Goal: Complete application form: Complete application form

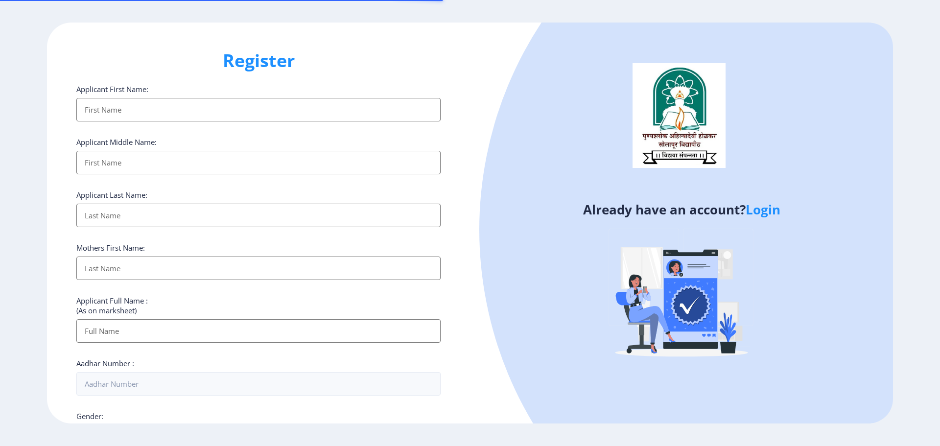
select select
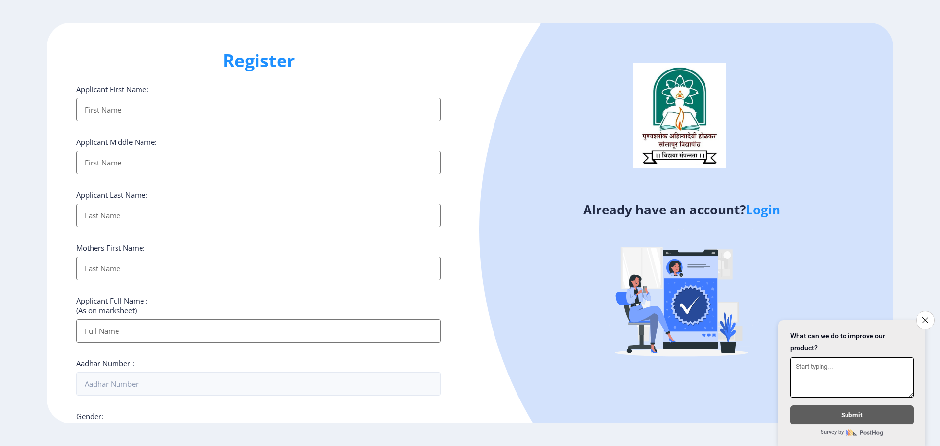
drag, startPoint x: 925, startPoint y: 316, endPoint x: 852, endPoint y: 303, distance: 74.1
click at [925, 317] on icon "Close survey" at bounding box center [925, 320] width 6 height 6
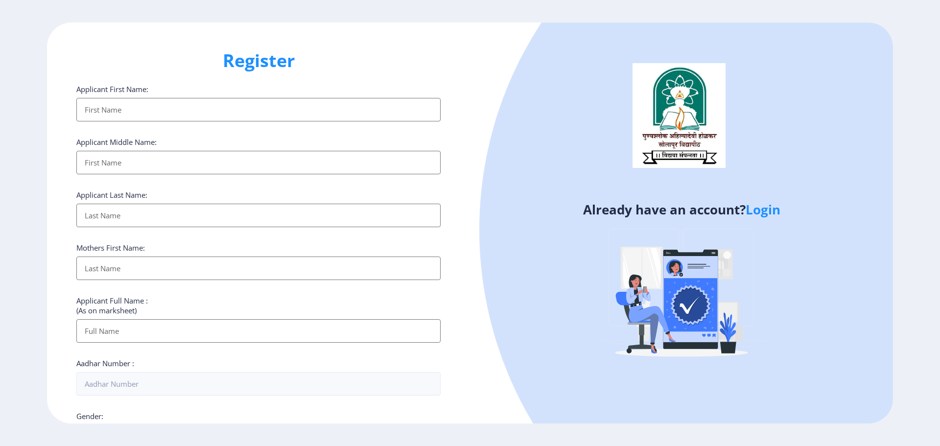
click at [198, 103] on input "Applicant First Name:" at bounding box center [258, 109] width 364 height 23
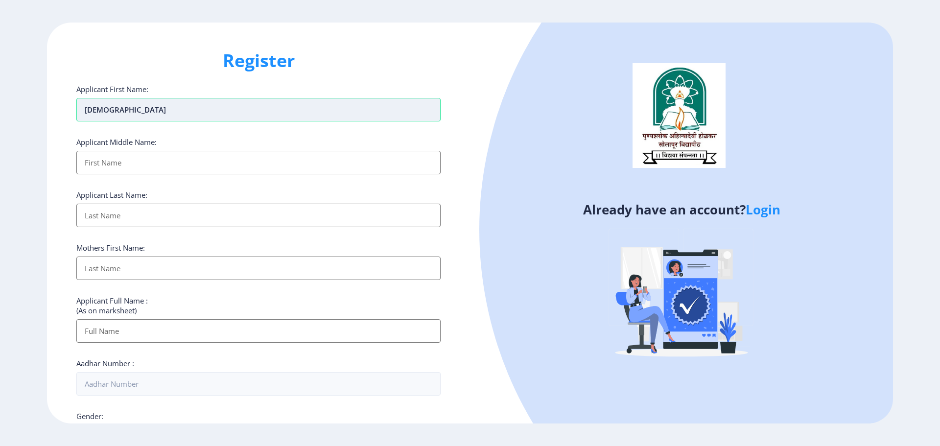
type input "[DEMOGRAPHIC_DATA]"
click at [110, 165] on input "Applicant First Name:" at bounding box center [258, 162] width 364 height 23
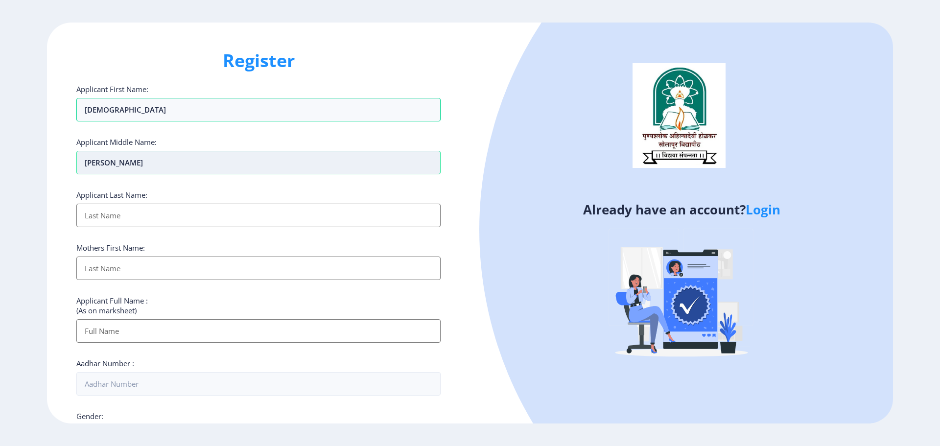
type input "[PERSON_NAME]"
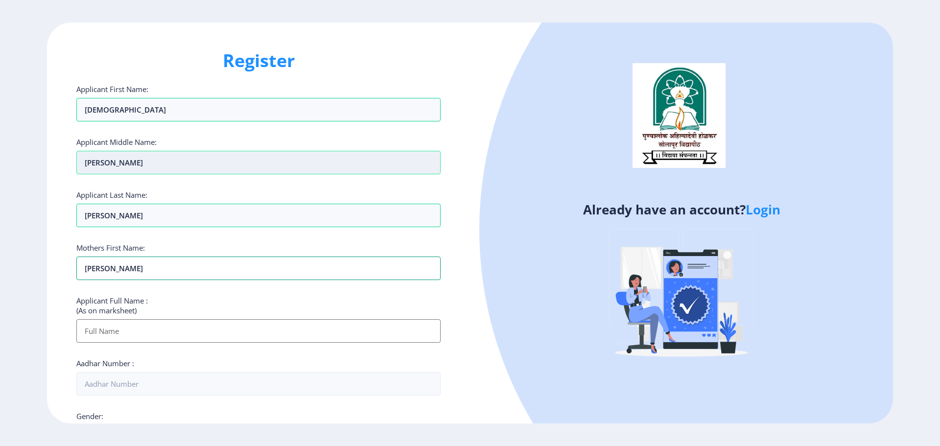
type input "[PERSON_NAME]"
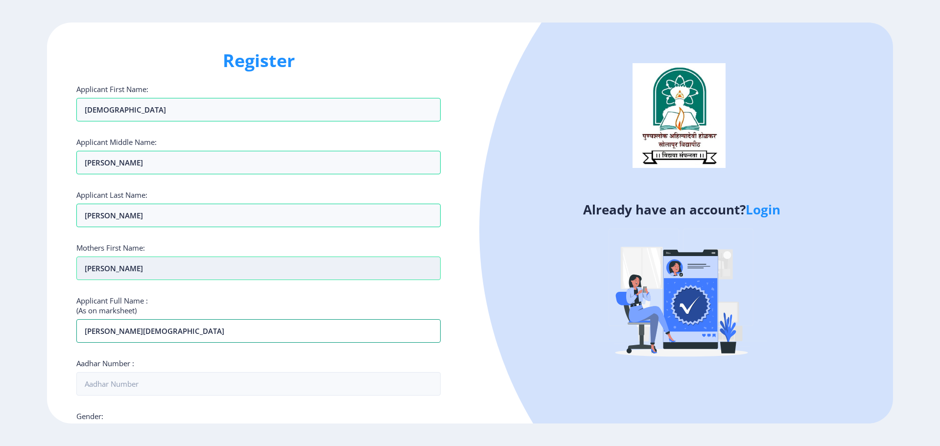
type input "[PERSON_NAME][DEMOGRAPHIC_DATA]"
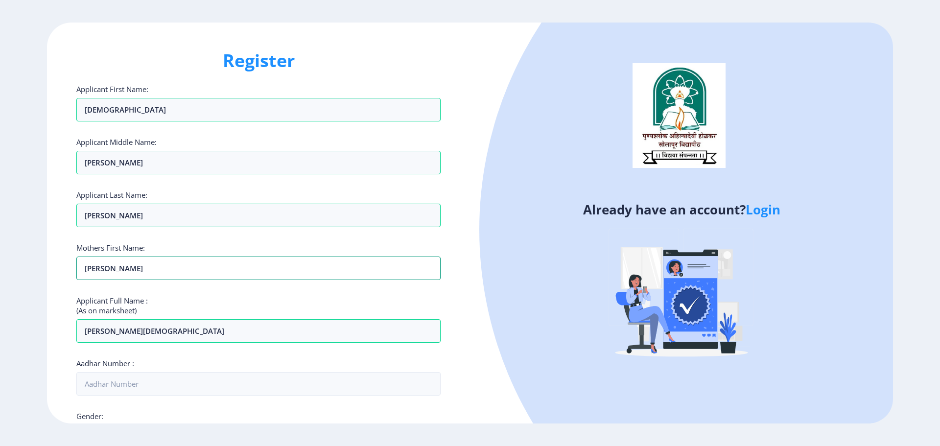
drag, startPoint x: 134, startPoint y: 267, endPoint x: 67, endPoint y: 264, distance: 67.6
click at [67, 264] on div "Register Applicant First Name: [PERSON_NAME] Applicant Middle Name: [PERSON_NAM…" at bounding box center [258, 223] width 423 height 401
type input "SHALUBAI"
click at [173, 291] on div "Applicant First Name: [PERSON_NAME] Applicant Middle Name: [PERSON_NAME] Applic…" at bounding box center [258, 378] width 364 height 589
click at [179, 334] on input "[PERSON_NAME][DEMOGRAPHIC_DATA]" at bounding box center [258, 330] width 364 height 23
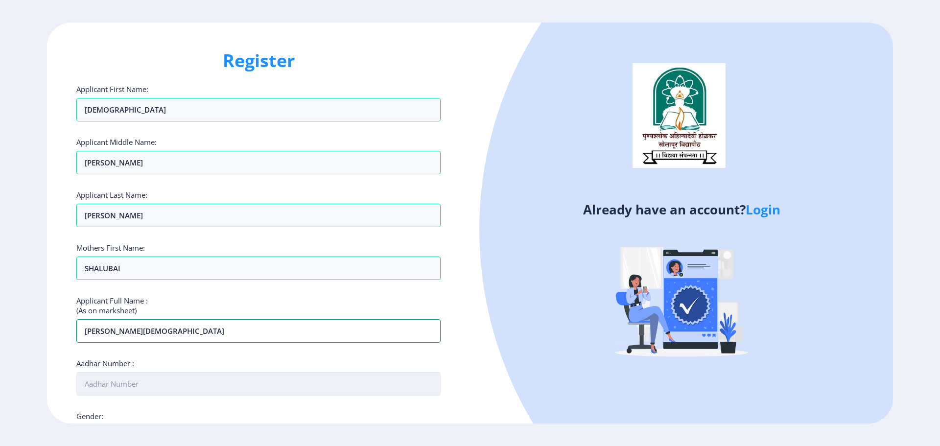
scroll to position [49, 0]
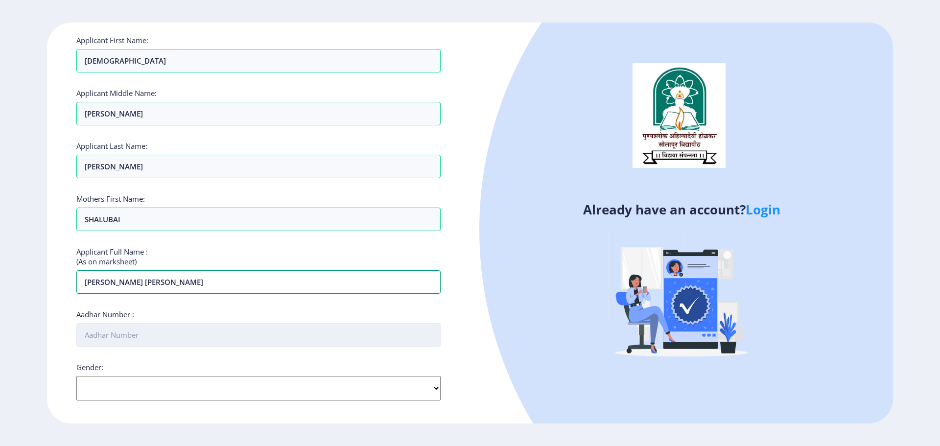
type input "[PERSON_NAME] [PERSON_NAME]"
click at [137, 341] on input "Aadhar Number :" at bounding box center [258, 334] width 364 height 23
type input "570504707393"
click at [244, 376] on select "Select Gender [DEMOGRAPHIC_DATA] [DEMOGRAPHIC_DATA] Other" at bounding box center [258, 388] width 364 height 24
select select "[DEMOGRAPHIC_DATA]"
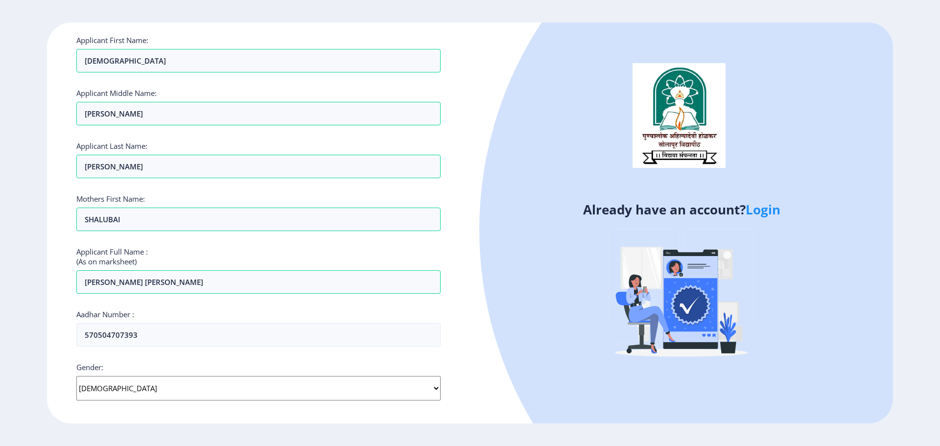
click at [76, 376] on select "Select Gender [DEMOGRAPHIC_DATA] [DEMOGRAPHIC_DATA] Other" at bounding box center [258, 388] width 364 height 24
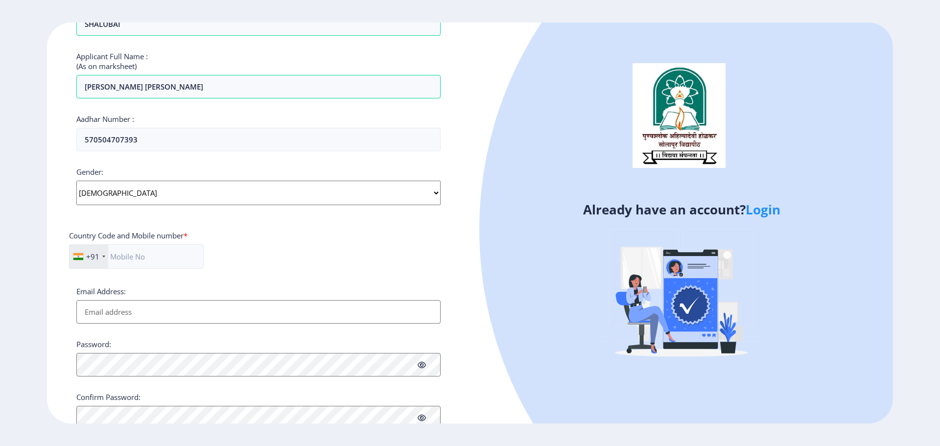
scroll to position [245, 0]
click at [172, 260] on input "text" at bounding box center [136, 256] width 135 height 24
type input "9860475106"
click at [90, 309] on input "Email Address:" at bounding box center [258, 311] width 364 height 23
type input "[EMAIL_ADDRESS][DOMAIN_NAME]"
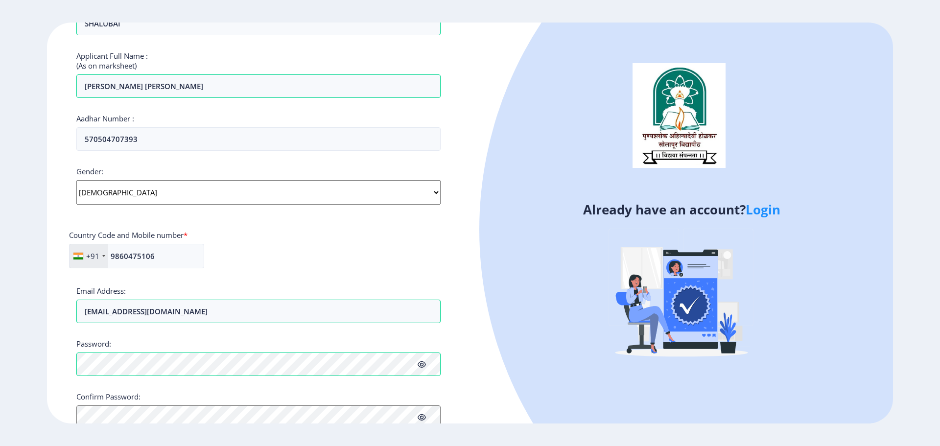
click at [418, 363] on icon at bounding box center [422, 364] width 8 height 7
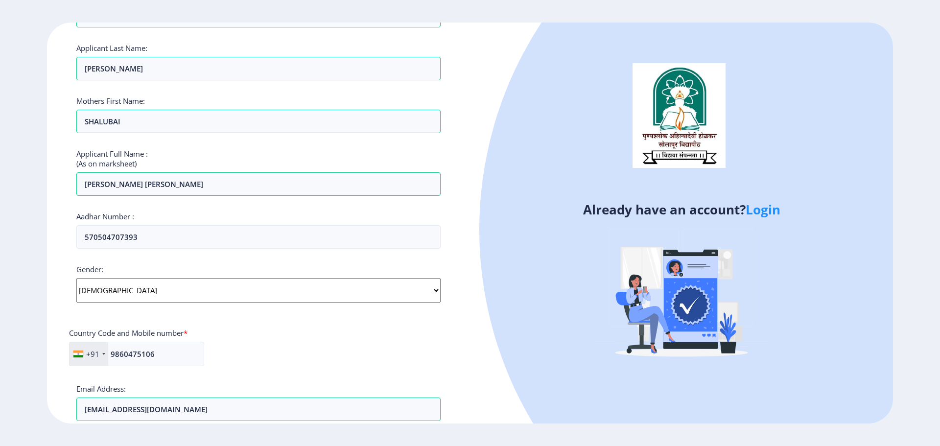
scroll to position [292, 0]
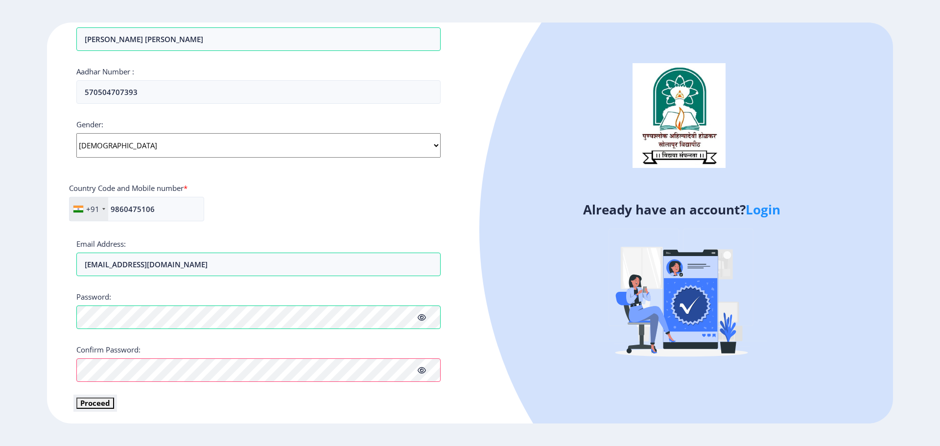
click at [107, 404] on button "Proceed" at bounding box center [95, 402] width 38 height 11
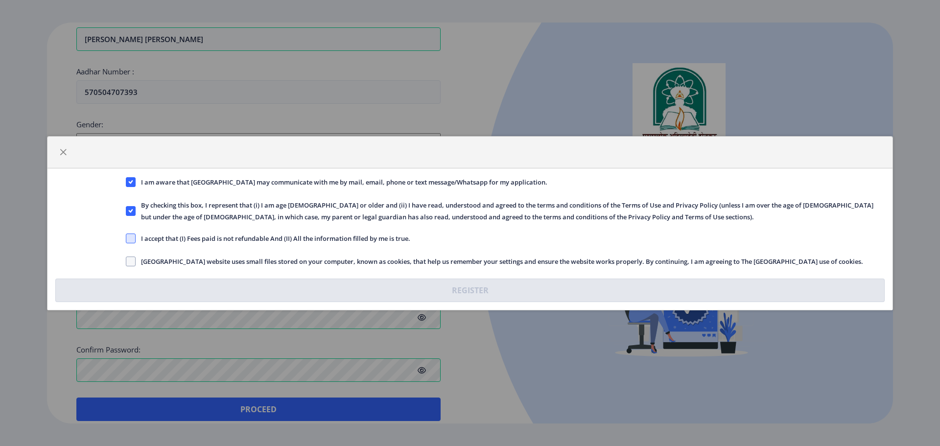
click at [128, 240] on span at bounding box center [131, 238] width 10 height 10
click at [126, 238] on input "I accept that (I) Fees paid is not refundable And (II) All the information fill…" at bounding box center [126, 238] width 0 height 0
checkbox input "true"
click at [130, 265] on span at bounding box center [131, 262] width 10 height 10
click at [126, 261] on input "[GEOGRAPHIC_DATA] website uses small files stored on your computer, known as co…" at bounding box center [126, 261] width 0 height 0
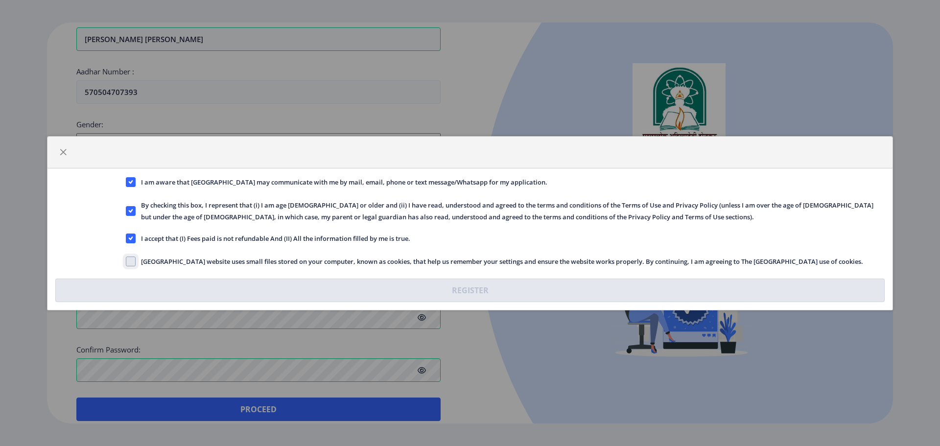
checkbox input "true"
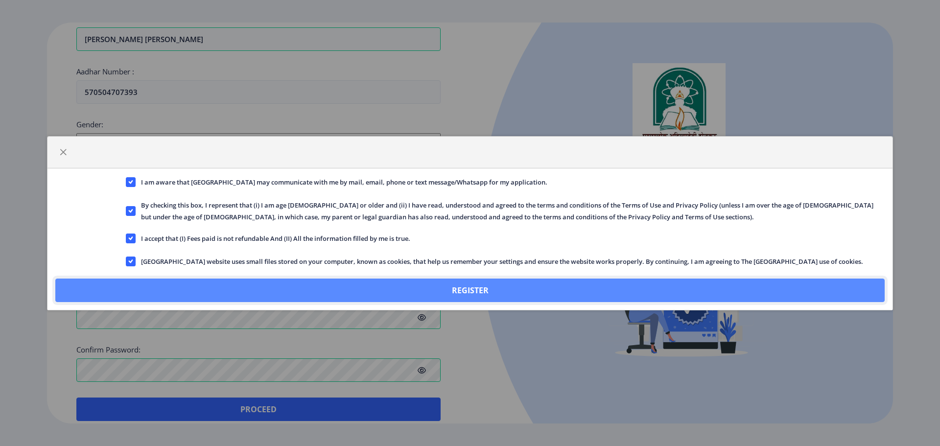
click at [487, 287] on button "Register" at bounding box center [469, 290] width 829 height 23
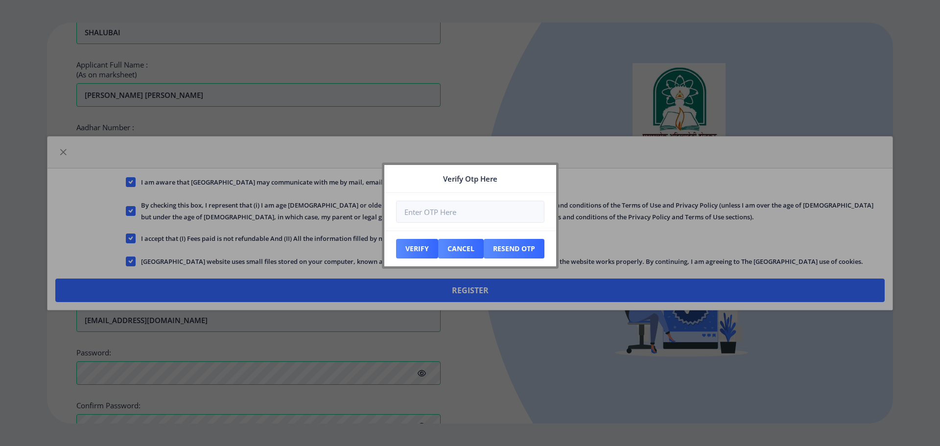
scroll to position [348, 0]
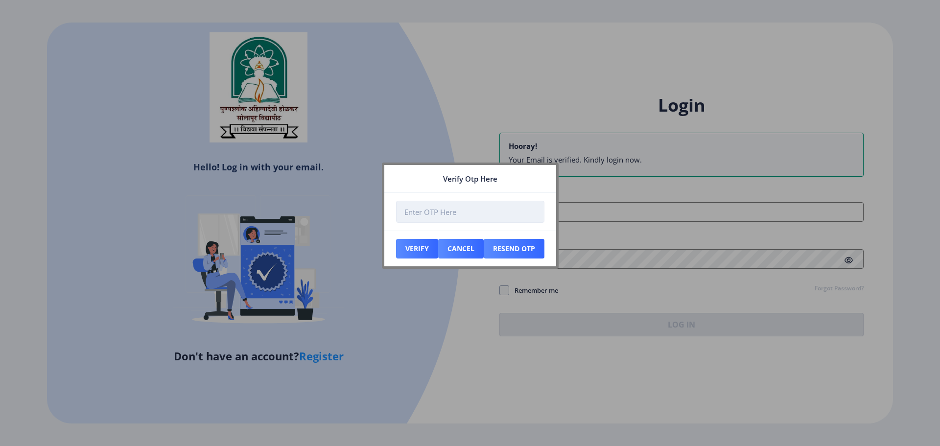
click at [454, 217] on input "number" at bounding box center [470, 212] width 148 height 22
type input "983564"
click at [422, 252] on button "Verify" at bounding box center [417, 249] width 42 height 20
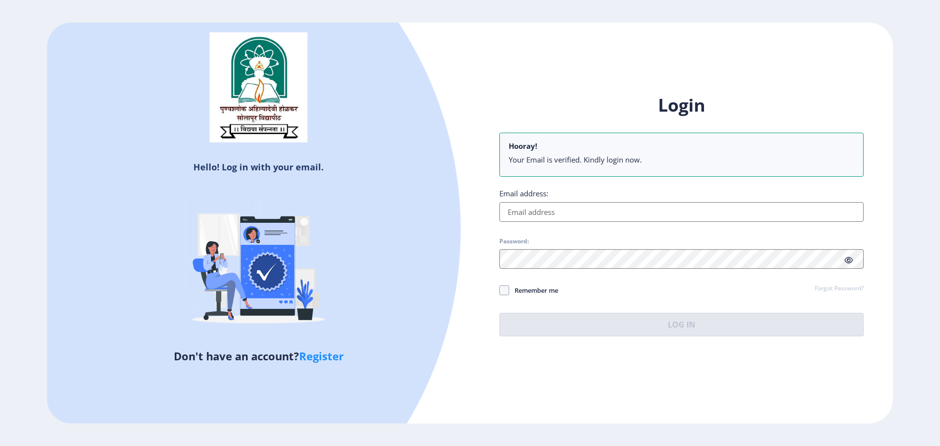
click at [523, 212] on input "Email address:" at bounding box center [681, 212] width 364 height 20
type input "[EMAIL_ADDRESS][DOMAIN_NAME]"
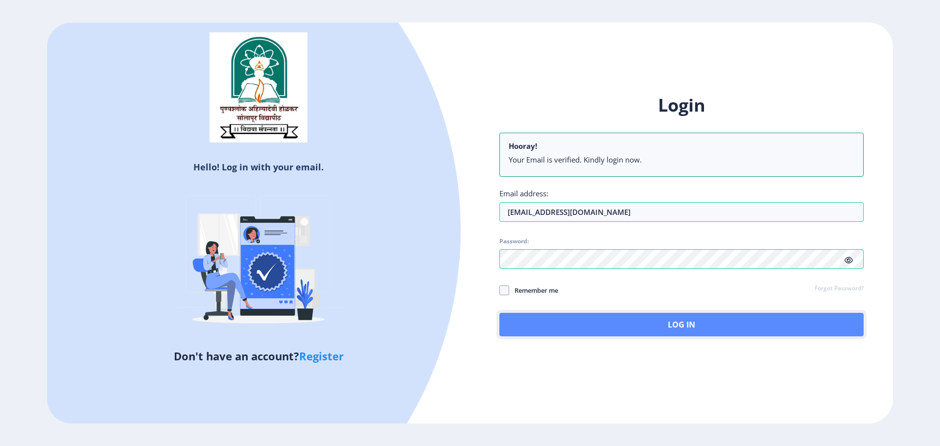
click at [674, 324] on button "Log In" at bounding box center [681, 324] width 364 height 23
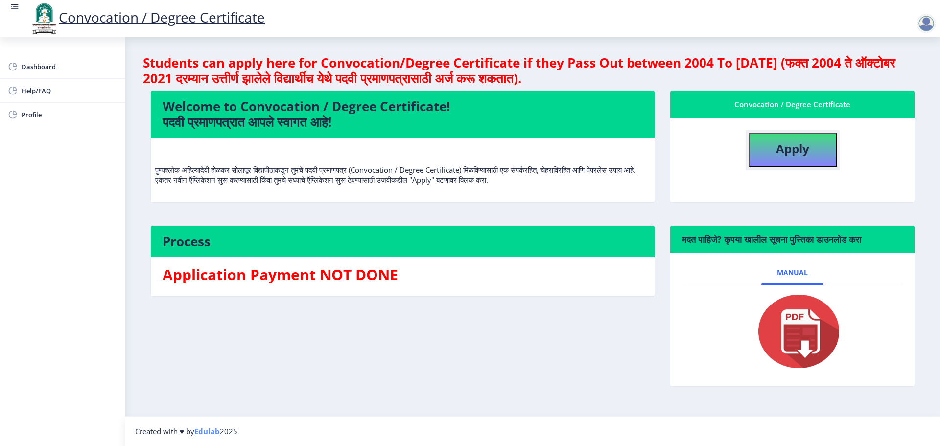
click at [782, 144] on b "Apply" at bounding box center [792, 148] width 33 height 16
select select
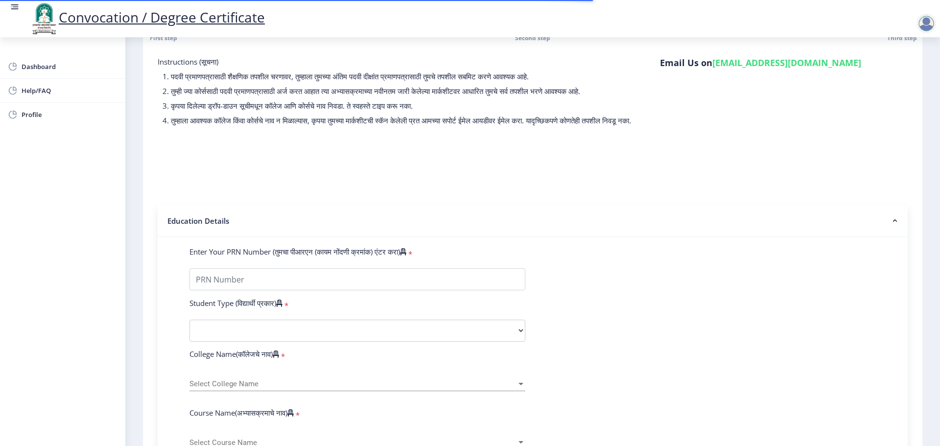
scroll to position [98, 0]
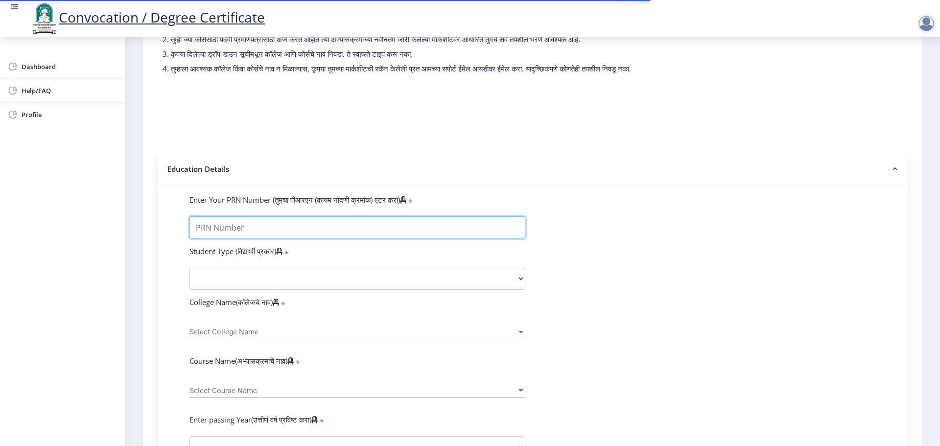
click at [235, 237] on input "Enter Your PRN Number (तुमचा पीआरएन (कायम नोंदणी क्रमांक) एंटर करा)" at bounding box center [357, 227] width 336 height 22
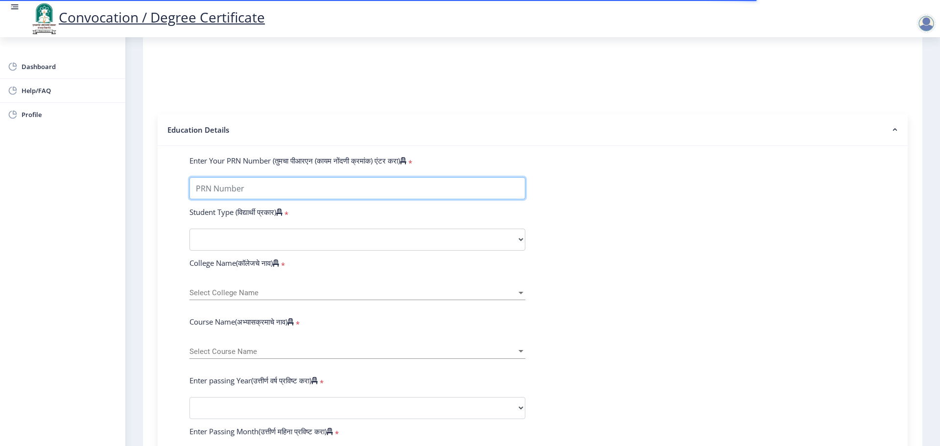
scroll to position [196, 0]
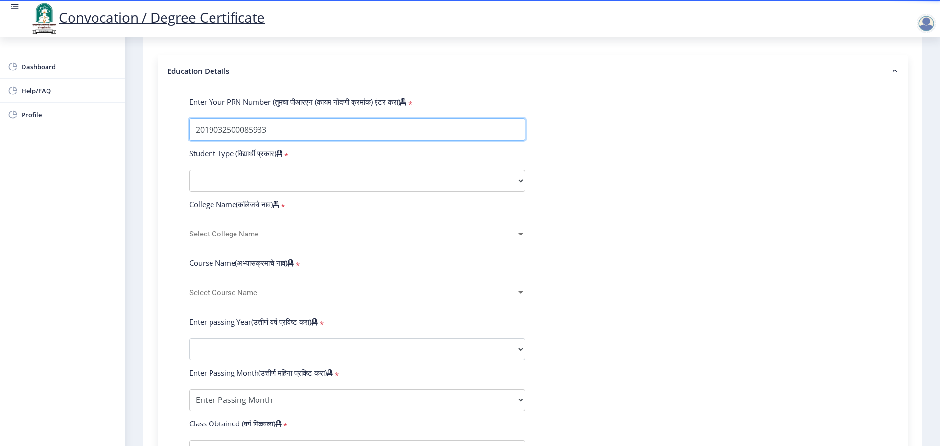
type input "2019032500085933"
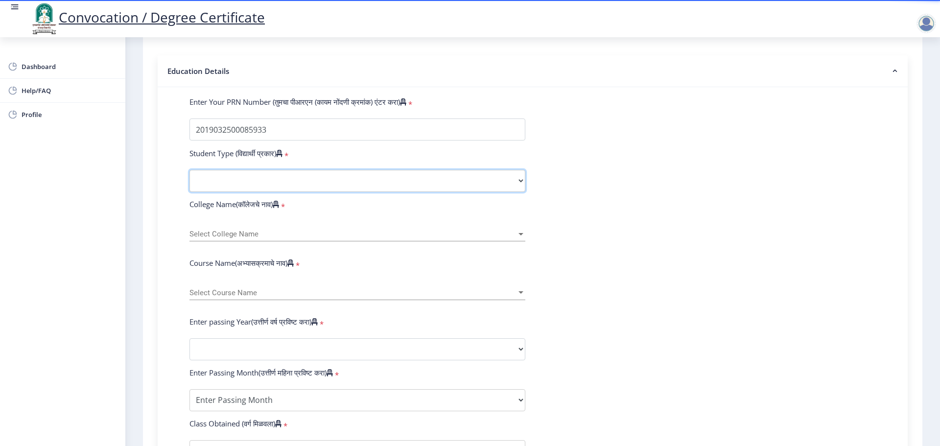
click at [228, 191] on select "Select Student Type Regular External" at bounding box center [357, 181] width 336 height 22
select select "Regular"
click at [189, 179] on select "Select Student Type Regular External" at bounding box center [357, 181] width 336 height 22
click at [254, 238] on span "Select College Name" at bounding box center [352, 234] width 327 height 8
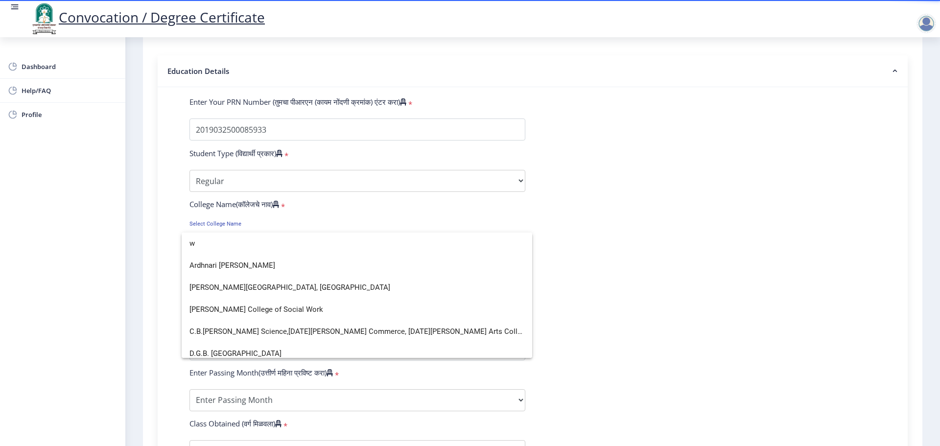
scroll to position [381, 0]
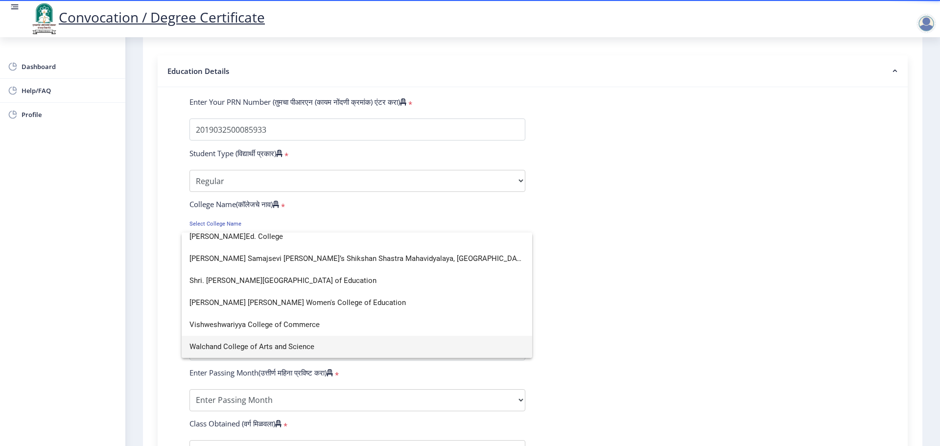
type input "w"
click at [300, 220] on div at bounding box center [470, 223] width 940 height 446
click at [309, 213] on div "College Name(कॉलेजचे नाव) *" at bounding box center [357, 206] width 350 height 14
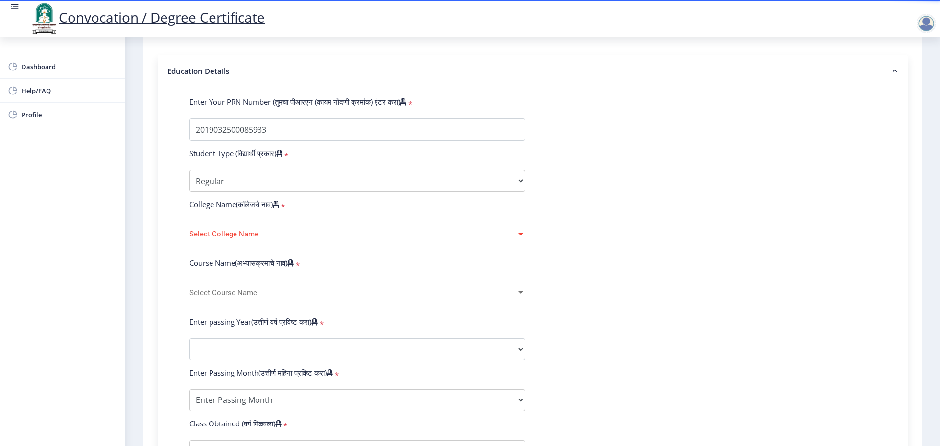
click at [217, 238] on span "Select College Name" at bounding box center [352, 234] width 327 height 8
type input "wal"
click at [275, 264] on span "Walchand College of Arts and Science" at bounding box center [356, 266] width 335 height 22
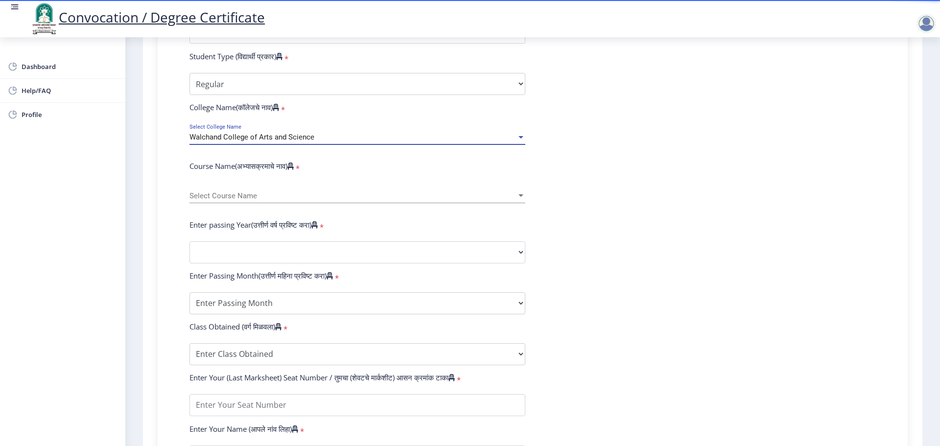
scroll to position [294, 0]
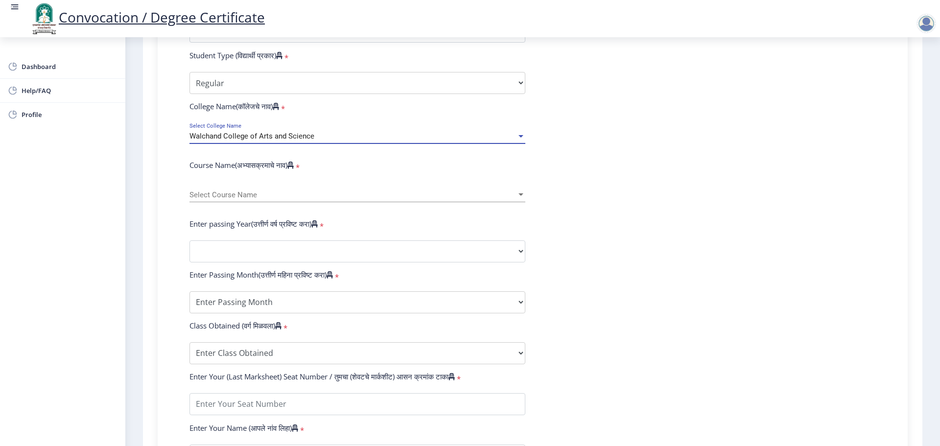
click at [230, 199] on span "Select Course Name" at bounding box center [352, 195] width 327 height 8
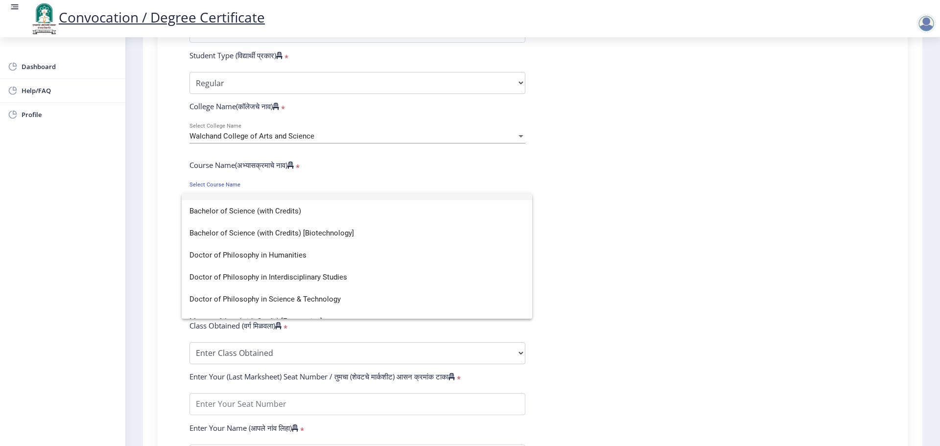
scroll to position [0, 0]
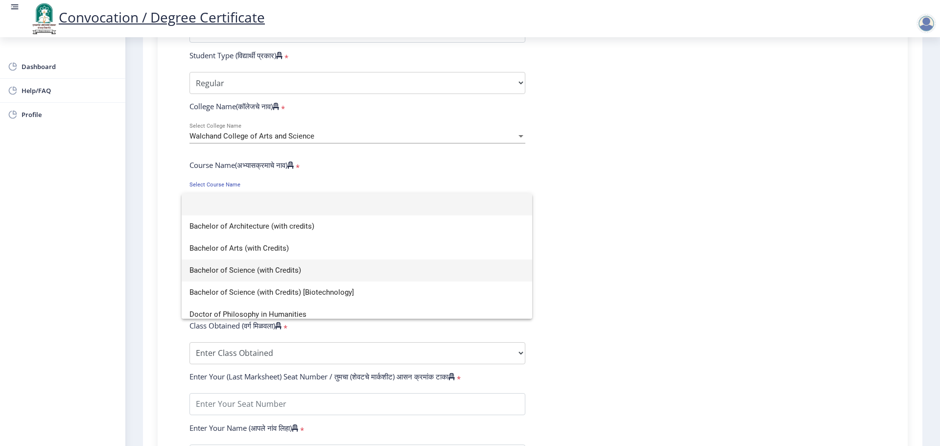
click at [253, 270] on span "Bachelor of Science (with Credits)" at bounding box center [356, 270] width 335 height 22
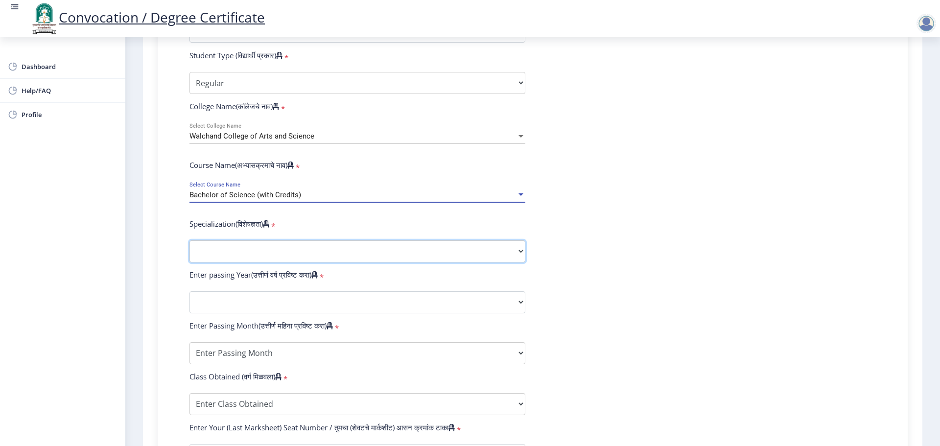
click at [256, 262] on select "Specialization Botany Chemistry Computer Science Electronics Geology Mathematic…" at bounding box center [357, 251] width 336 height 22
select select "Chemistry"
click at [189, 250] on select "Specialization Botany Chemistry Computer Science Electronics Geology Mathematic…" at bounding box center [357, 251] width 336 height 22
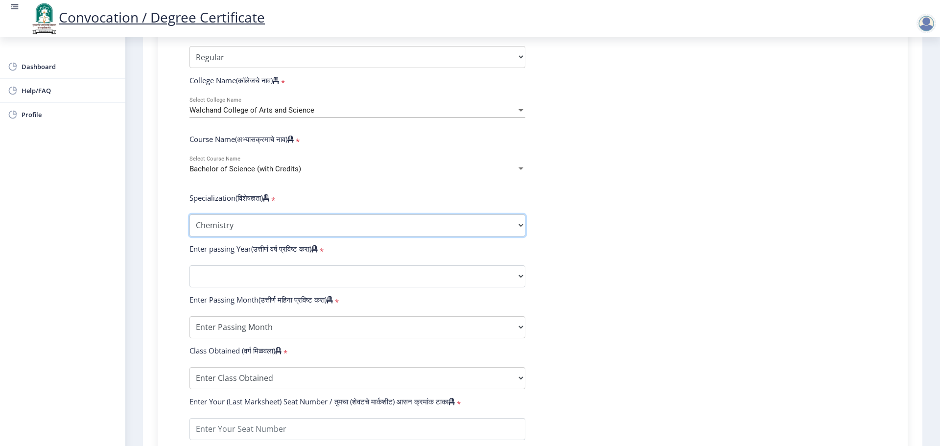
scroll to position [343, 0]
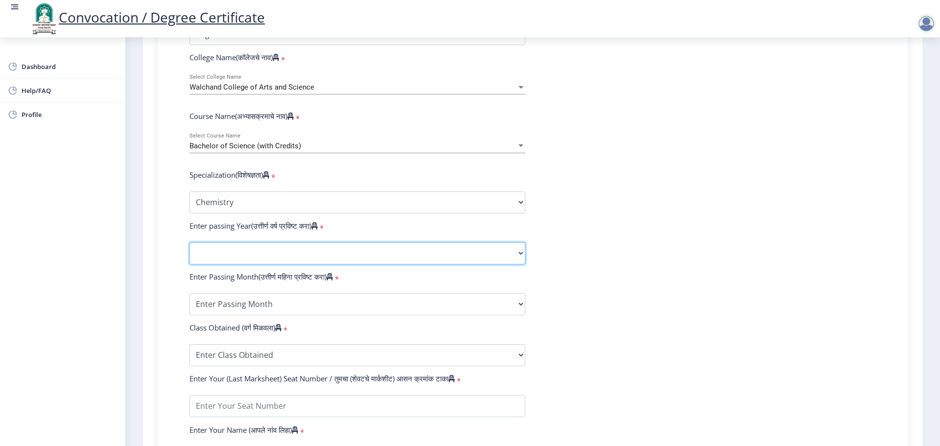
click at [231, 264] on select "2025 2024 2023 2022 2021 2020 2019 2018 2017 2016 2015 2014 2013 2012 2011 2010…" at bounding box center [357, 253] width 336 height 22
select select "2022"
click at [189, 252] on select "2025 2024 2023 2022 2021 2020 2019 2018 2017 2016 2015 2014 2013 2012 2011 2010…" at bounding box center [357, 253] width 336 height 22
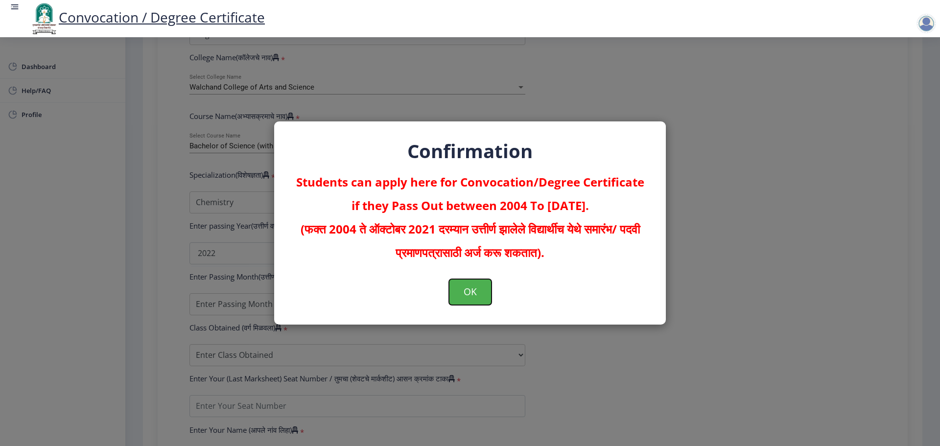
click at [475, 290] on button "OK" at bounding box center [470, 291] width 43 height 25
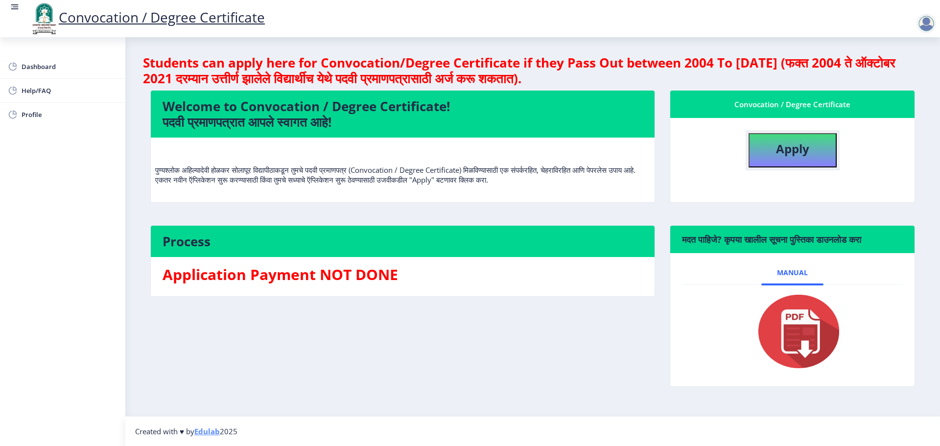
click at [811, 153] on button "Apply" at bounding box center [792, 150] width 88 height 34
select select
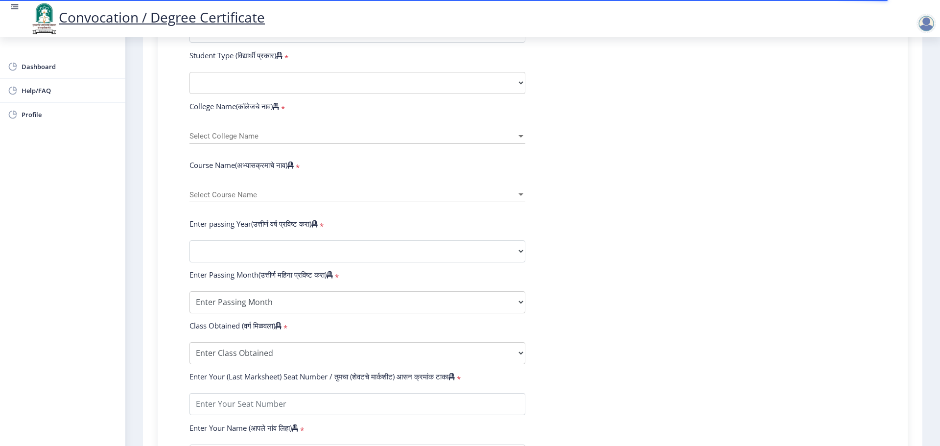
scroll to position [343, 0]
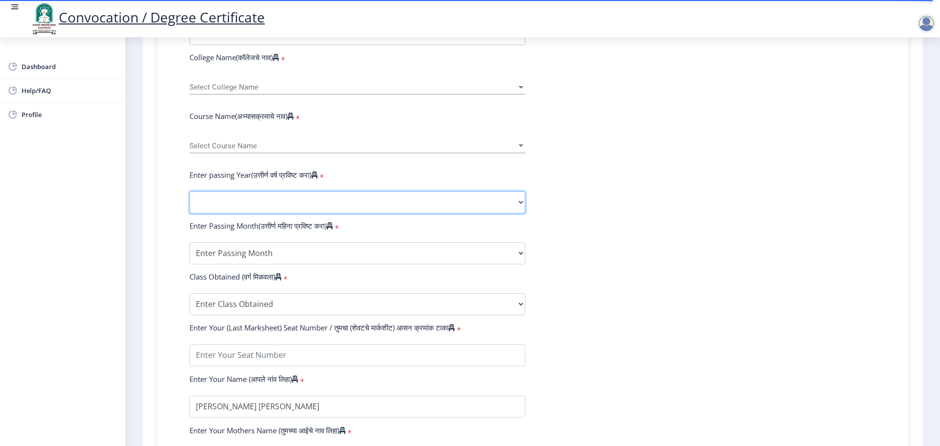
click at [270, 210] on select "2025 2024 2023 2022 2021 2020 2019 2018 2017 2016 2015 2014 2013 2012 2011 2010…" at bounding box center [357, 202] width 336 height 22
select select "2022"
click at [189, 201] on select "2025 2024 2023 2022 2021 2020 2019 2018 2017 2016 2015 2014 2013 2012 2011 2010…" at bounding box center [357, 202] width 336 height 22
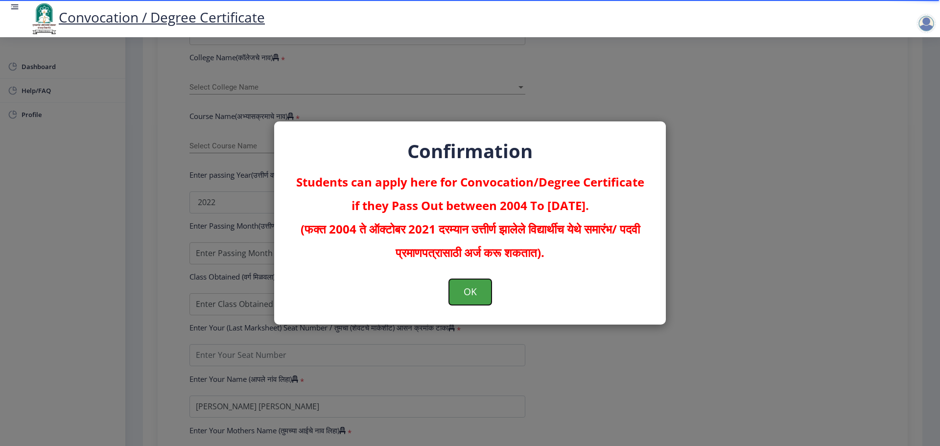
click at [477, 292] on button "OK" at bounding box center [470, 291] width 43 height 25
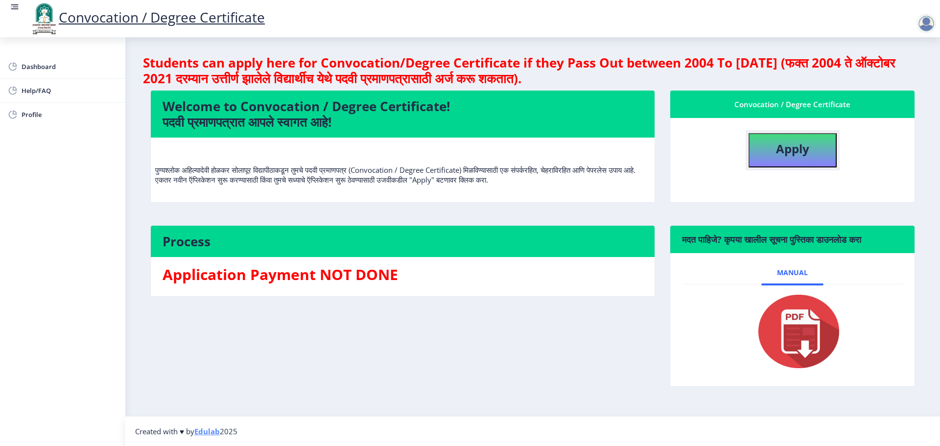
click at [796, 159] on button "Apply" at bounding box center [792, 150] width 88 height 34
select select
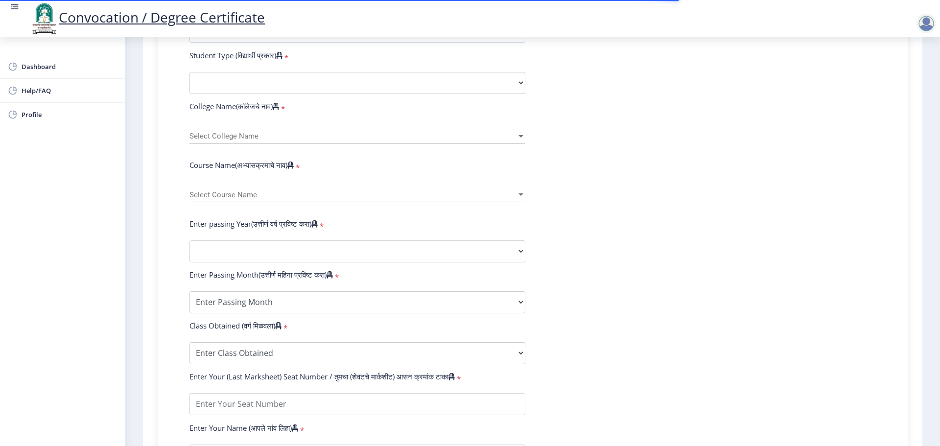
scroll to position [343, 0]
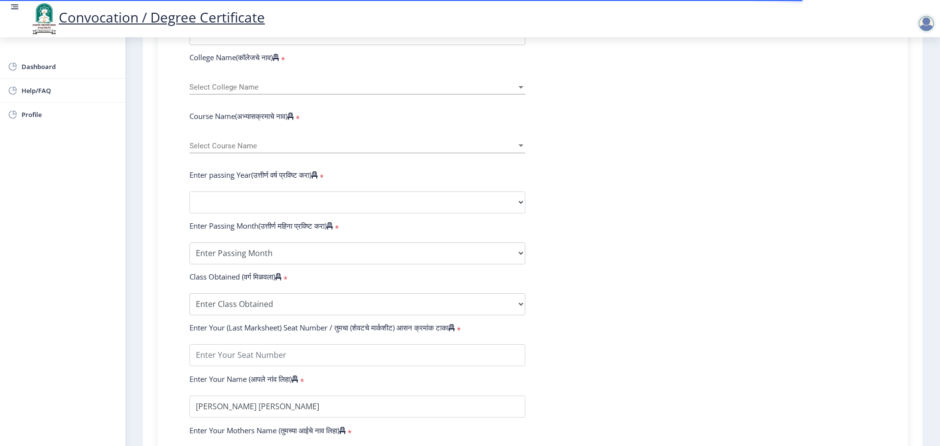
click at [241, 149] on div "Select Course Name Select Course Name" at bounding box center [357, 143] width 336 height 21
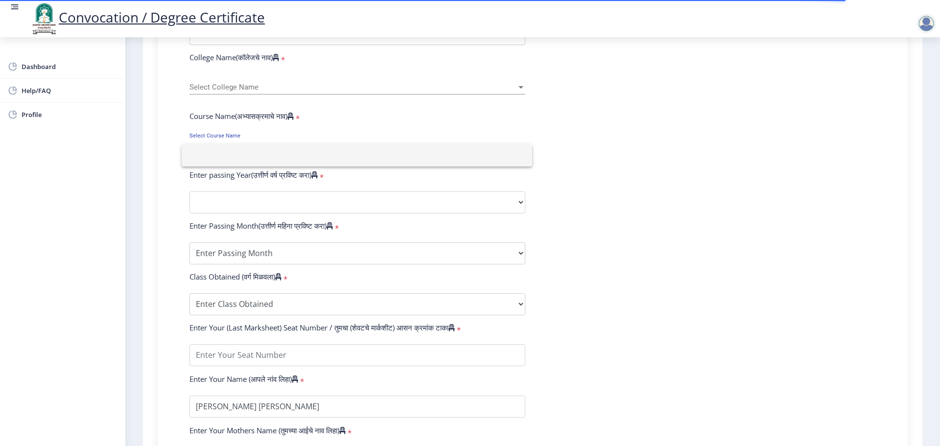
click at [256, 140] on div at bounding box center [470, 223] width 940 height 446
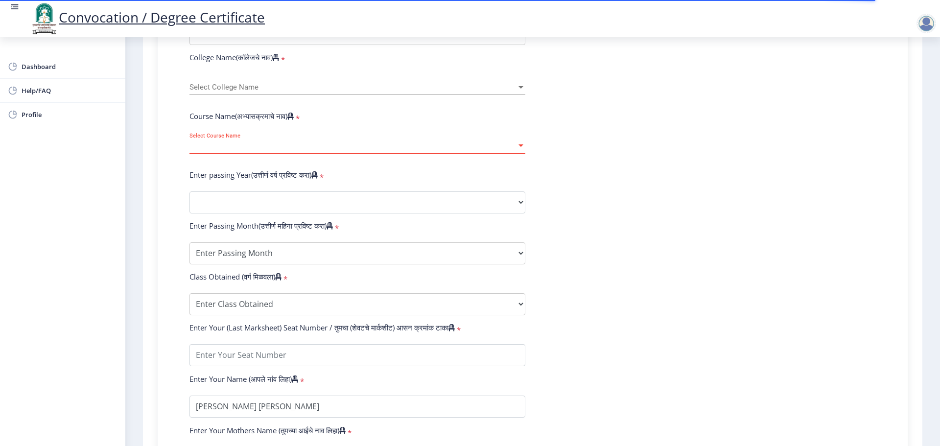
click at [236, 150] on span "Select Course Name" at bounding box center [352, 146] width 327 height 8
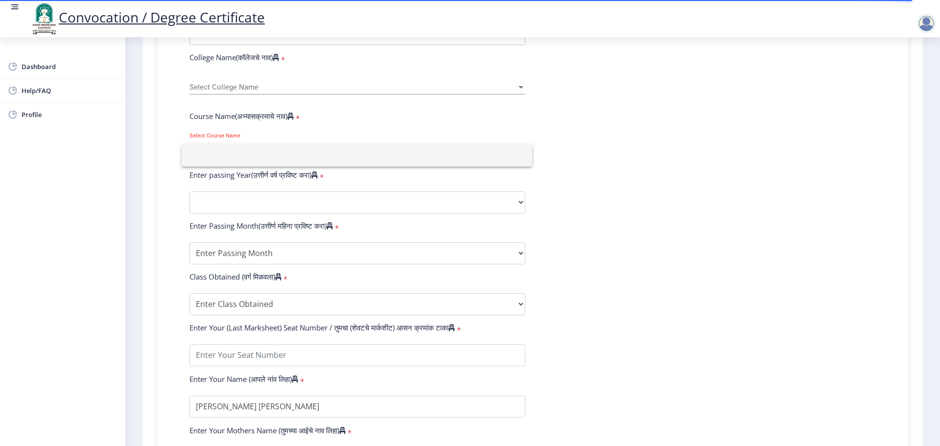
click at [629, 77] on div at bounding box center [470, 223] width 940 height 446
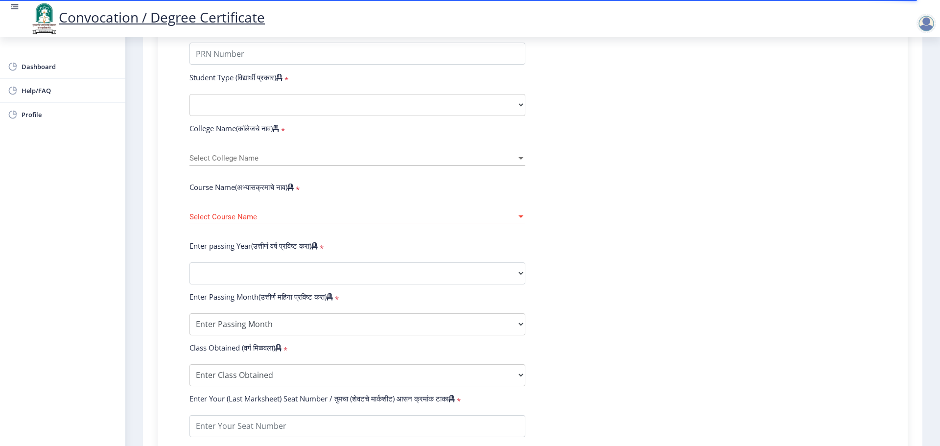
scroll to position [147, 0]
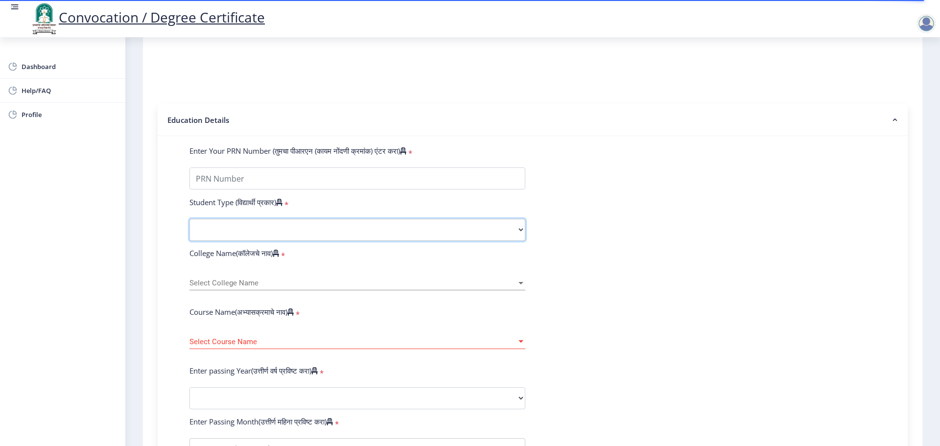
click at [265, 237] on select "Select Student Type Regular External" at bounding box center [357, 230] width 336 height 22
select select "Regular"
click at [189, 228] on select "Select Student Type Regular External" at bounding box center [357, 230] width 336 height 22
click at [239, 287] on span "Select College Name" at bounding box center [352, 283] width 327 height 8
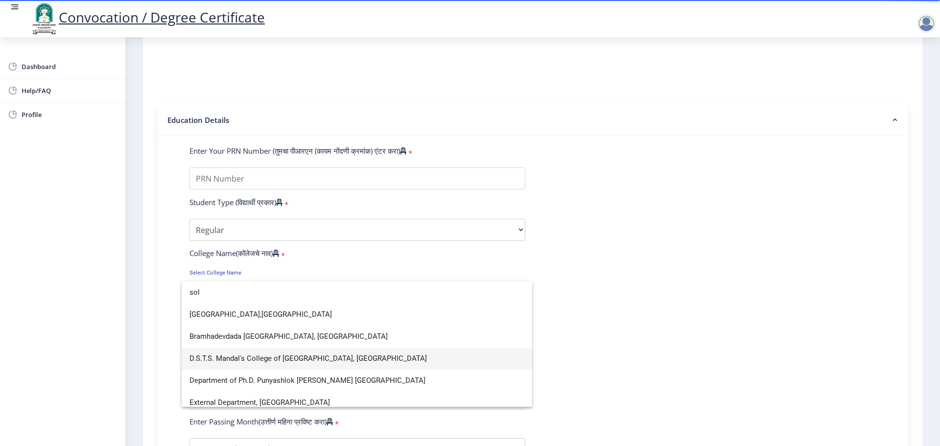
type input "sol"
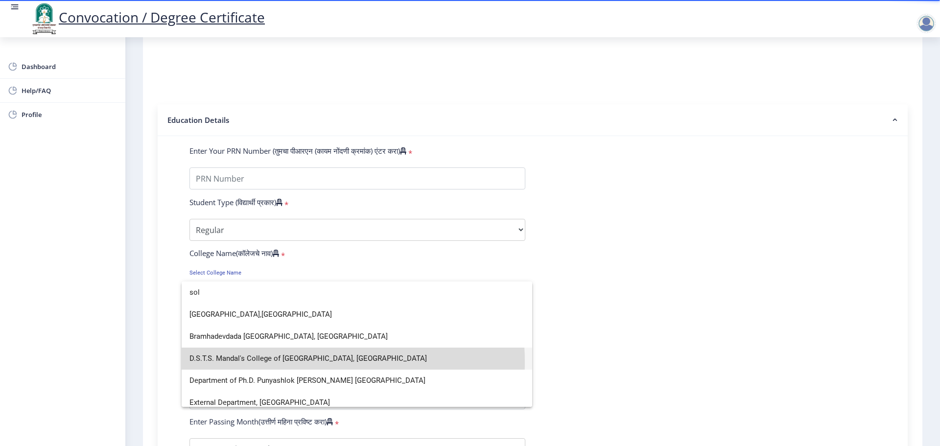
click at [280, 362] on span "D.S.T.S. Mandal's College of [GEOGRAPHIC_DATA], [GEOGRAPHIC_DATA]" at bounding box center [356, 359] width 335 height 22
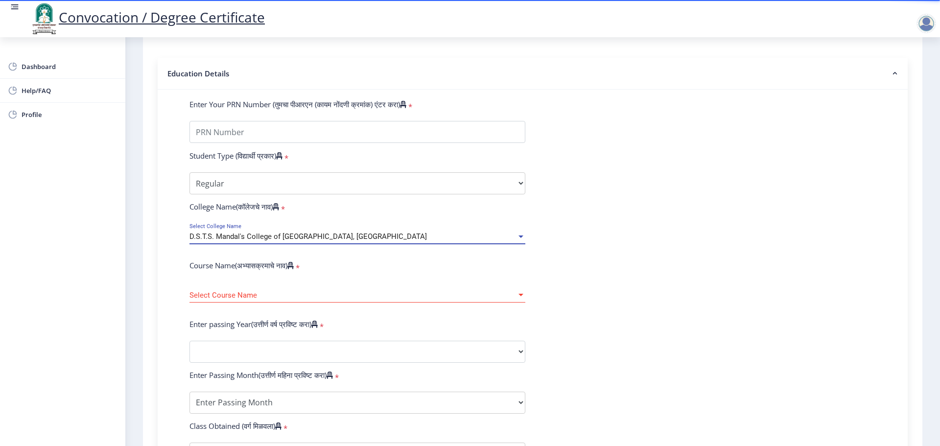
scroll to position [245, 0]
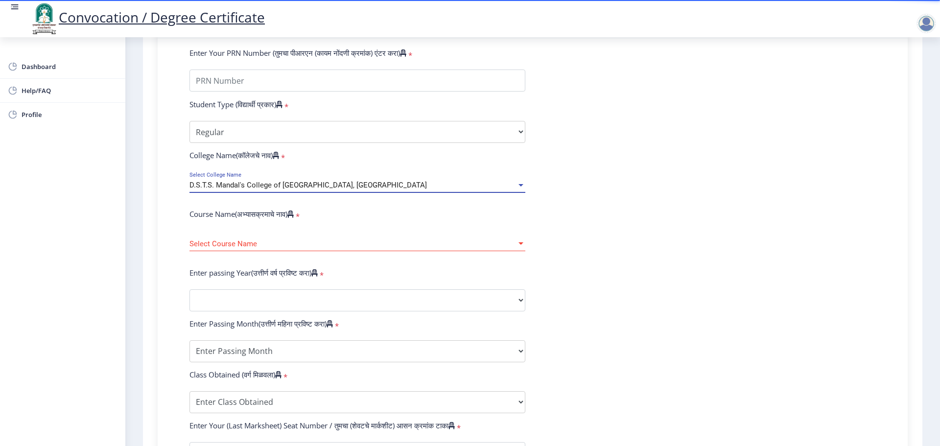
click at [239, 248] on span "Select Course Name" at bounding box center [352, 244] width 327 height 8
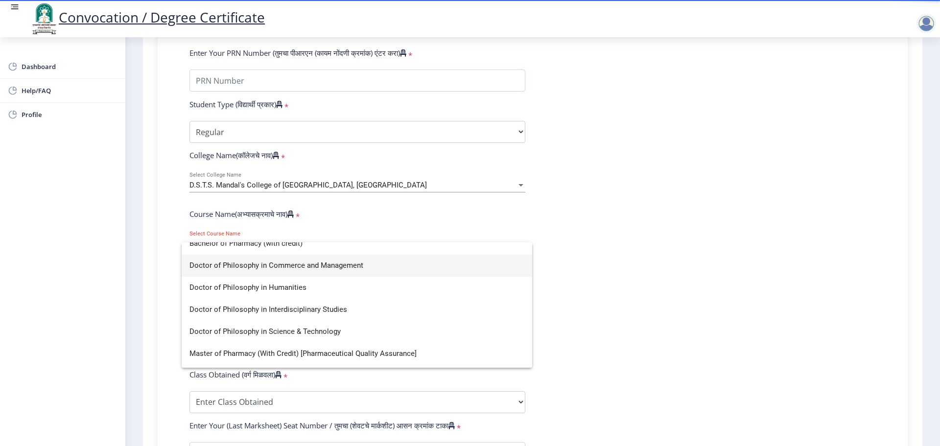
scroll to position [49, 0]
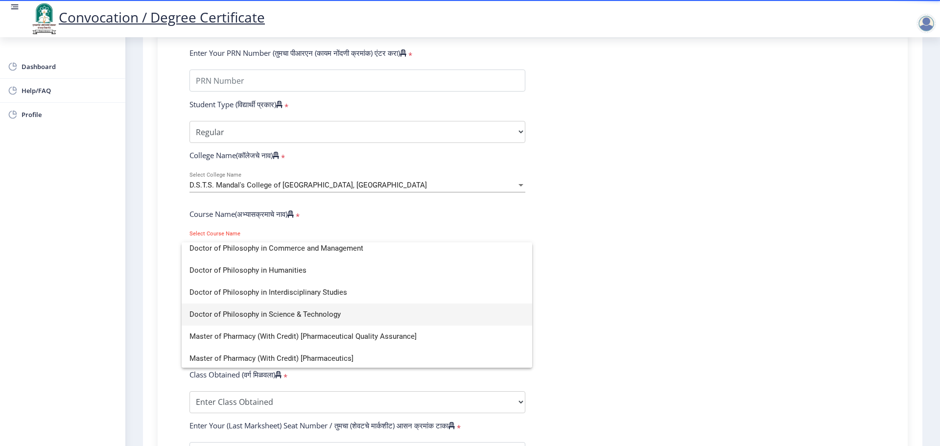
click at [294, 317] on span "Doctor of Philosophy in Science & Technology" at bounding box center [356, 314] width 335 height 22
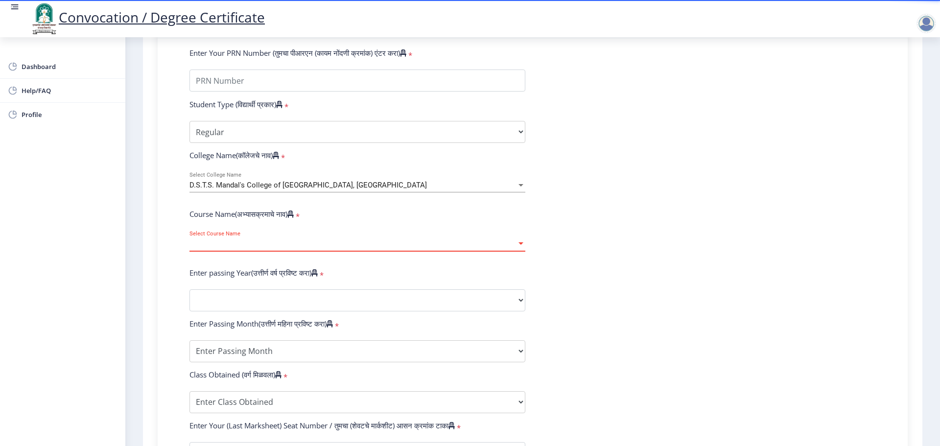
select select "January"
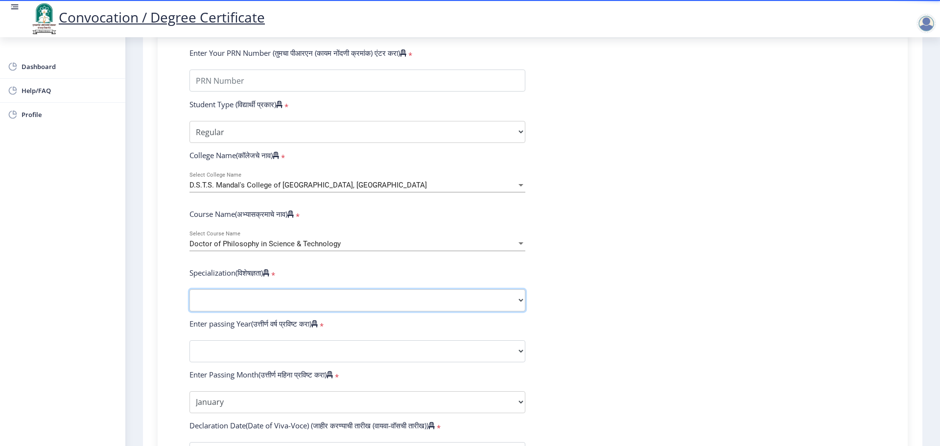
click at [273, 309] on select "Specialization Biotechnology Botany Chemistry Civil Engineering Computer Scienc…" at bounding box center [357, 300] width 336 height 22
select select "Pharmacy"
click at [189, 299] on select "Specialization Biotechnology Botany Chemistry Civil Engineering Computer Scienc…" at bounding box center [357, 300] width 336 height 22
click at [258, 360] on select "2025 2024 2023 2022 2021 2020 2019 2018 2017 2016 2015 2014 2013 2012 2011 2010…" at bounding box center [357, 351] width 336 height 22
click at [189, 350] on select "2025 2024 2023 2022 2021 2020 2019 2018 2017 2016 2015 2014 2013 2012 2011 2010…" at bounding box center [357, 351] width 336 height 22
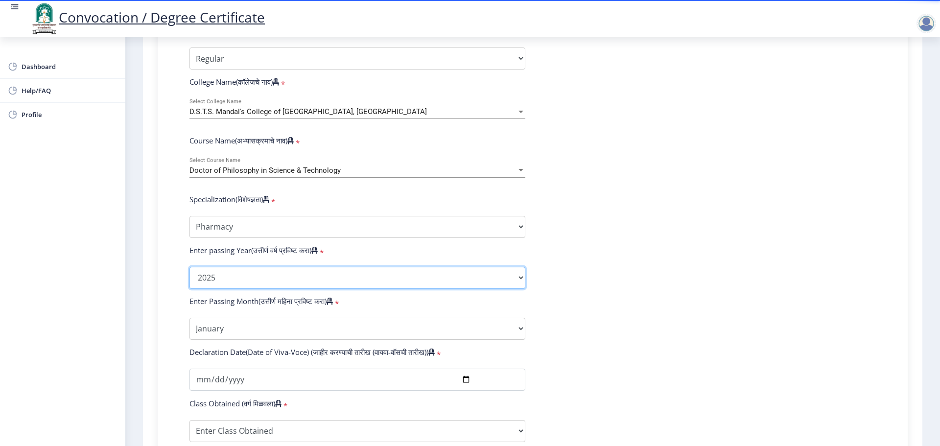
scroll to position [392, 0]
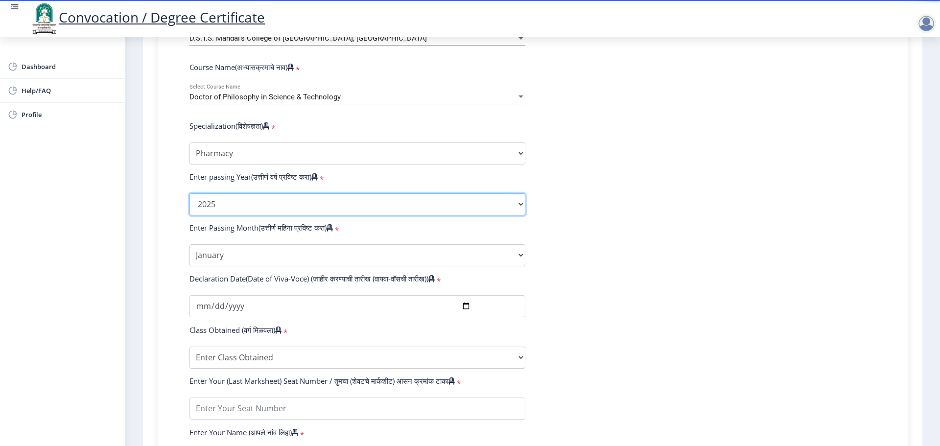
click at [290, 214] on select "2025 2024 2023 2022 2021 2020 2019 2018 2017 2016 2015 2014 2013 2012 2011 2010…" at bounding box center [357, 204] width 336 height 22
select select "2022"
click at [189, 203] on select "2025 2024 2023 2022 2021 2020 2019 2018 2017 2016 2015 2014 2013 2012 2011 2010…" at bounding box center [357, 204] width 336 height 22
click at [272, 210] on select "2025 2024 2023 2022 2021 2020 2019 2018 2017 2016 2015 2014 2013 2012 2011 2010…" at bounding box center [357, 204] width 336 height 22
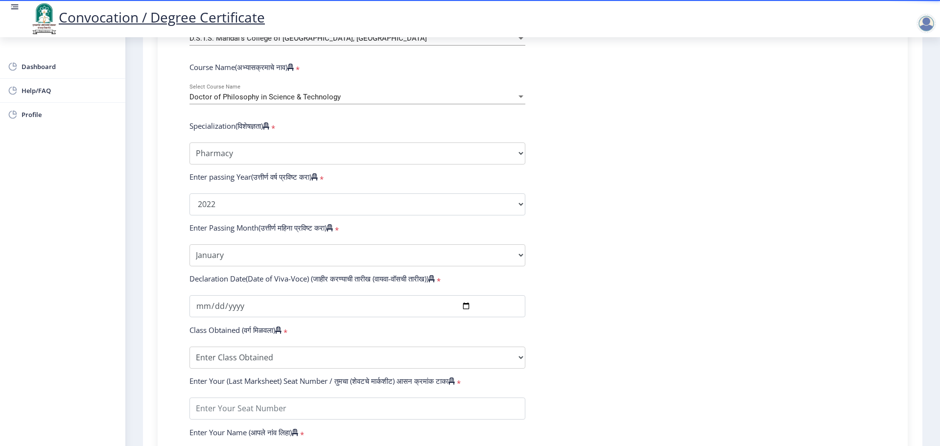
drag, startPoint x: 775, startPoint y: 112, endPoint x: 746, endPoint y: 126, distance: 32.0
click at [775, 112] on form "Enter Your PRN Number (तुमचा पीआरएन (कायम नोंदणी क्रमांक) एंटर करा) * Student T…" at bounding box center [532, 211] width 701 height 621
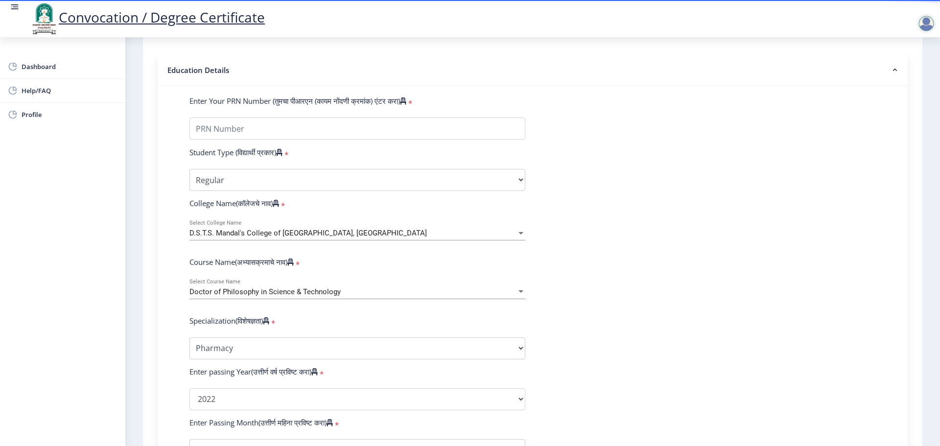
scroll to position [245, 0]
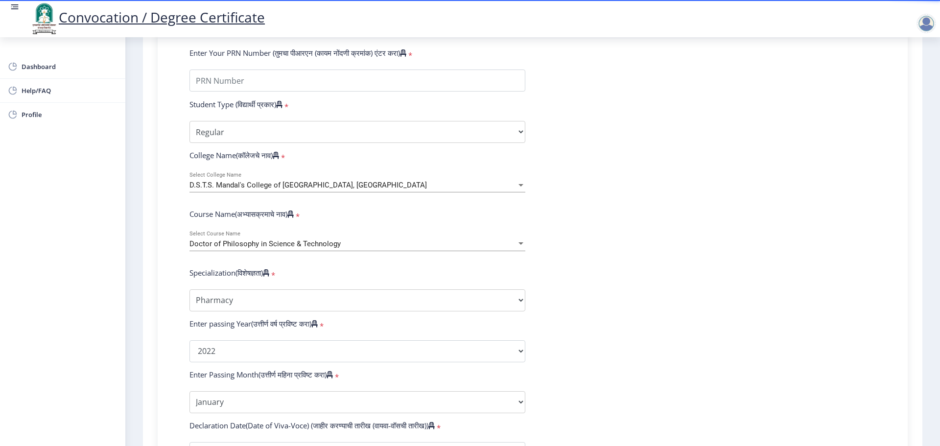
click at [274, 248] on span "Doctor of Philosophy in Science & Technology" at bounding box center [264, 243] width 151 height 9
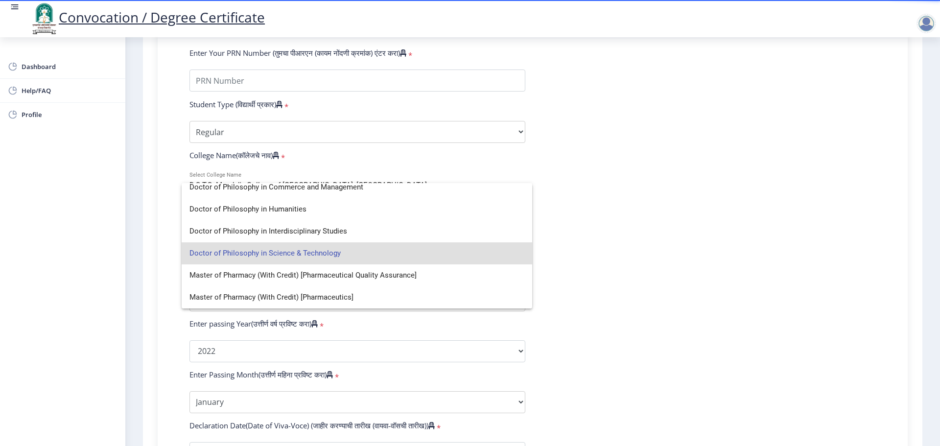
scroll to position [0, 0]
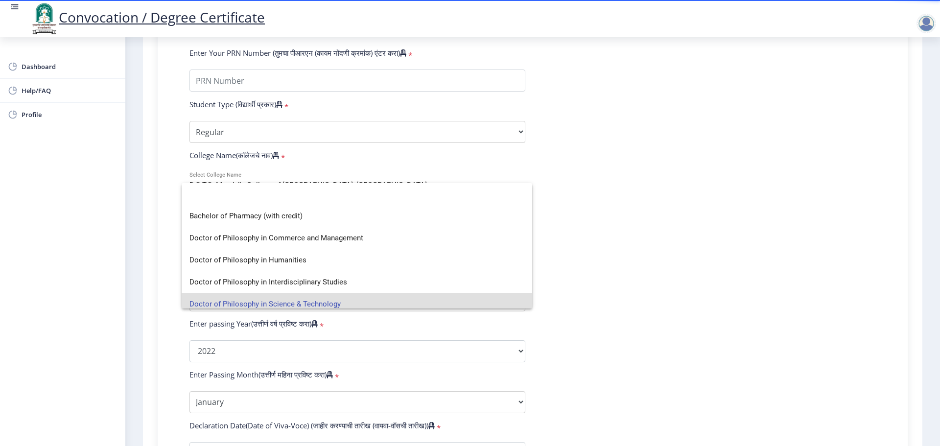
click at [271, 150] on div at bounding box center [470, 223] width 940 height 446
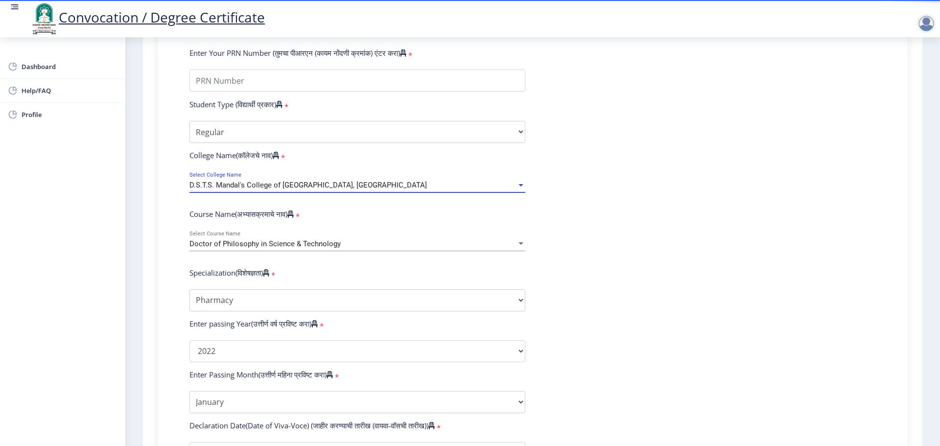
click at [263, 189] on span "D.S.T.S. Mandal's College of [GEOGRAPHIC_DATA], [GEOGRAPHIC_DATA]" at bounding box center [307, 185] width 237 height 9
type input "s"
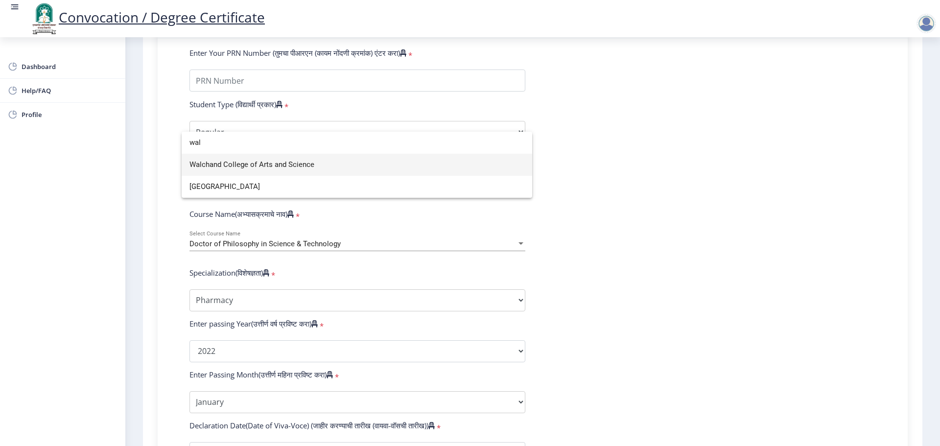
type input "wal"
click at [309, 166] on span "Walchand College of Arts and Science" at bounding box center [356, 165] width 335 height 22
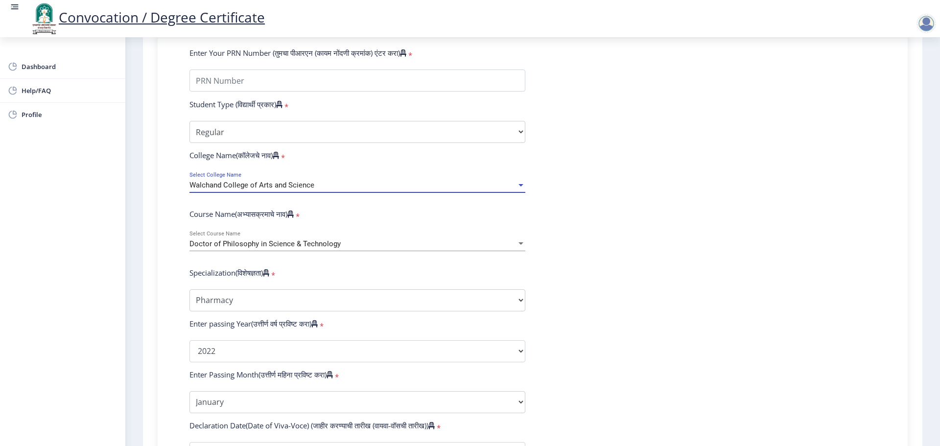
click at [257, 248] on span "Doctor of Philosophy in Science & Technology" at bounding box center [264, 243] width 151 height 9
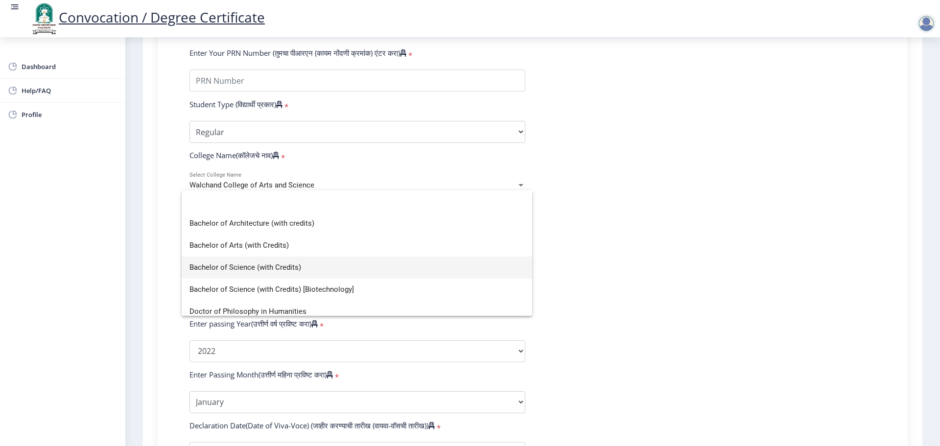
click at [259, 267] on span "Bachelor of Science (with Credits)" at bounding box center [356, 268] width 335 height 22
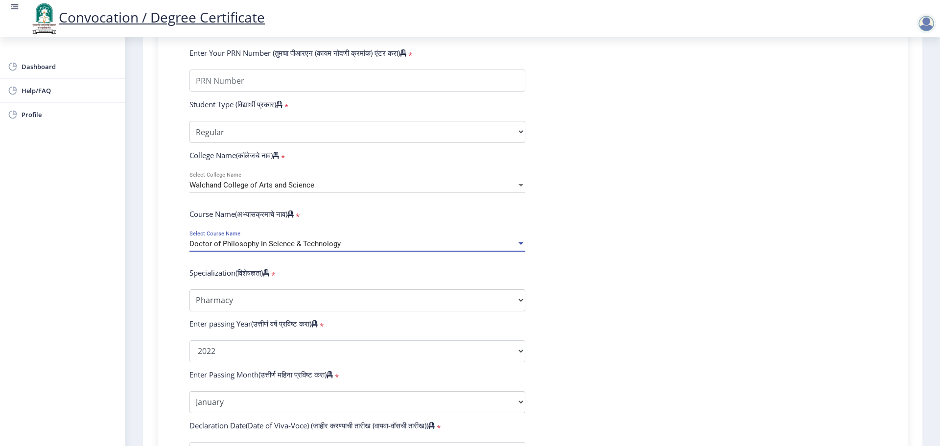
select select "March"
click at [254, 308] on select "Specialization Botany Chemistry Computer Science Electronics Geology Mathematic…" at bounding box center [357, 300] width 336 height 22
select select "Chemistry"
click at [189, 299] on select "Specialization Botany Chemistry Computer Science Electronics Geology Mathematic…" at bounding box center [357, 300] width 336 height 22
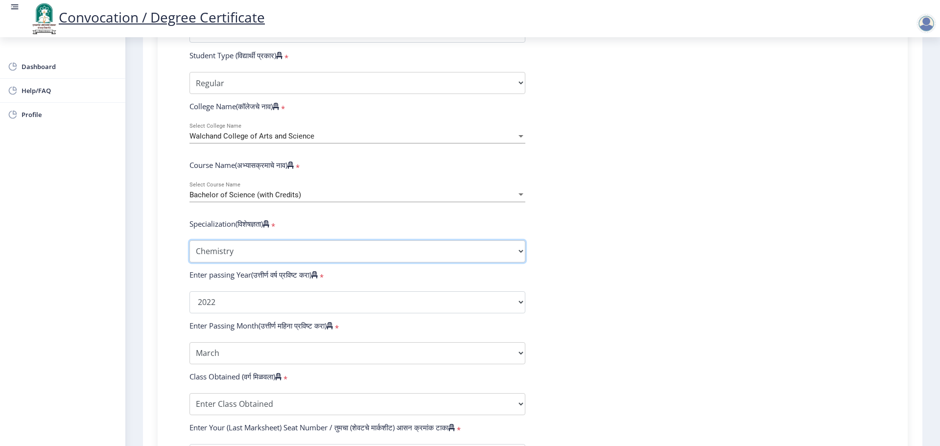
scroll to position [343, 0]
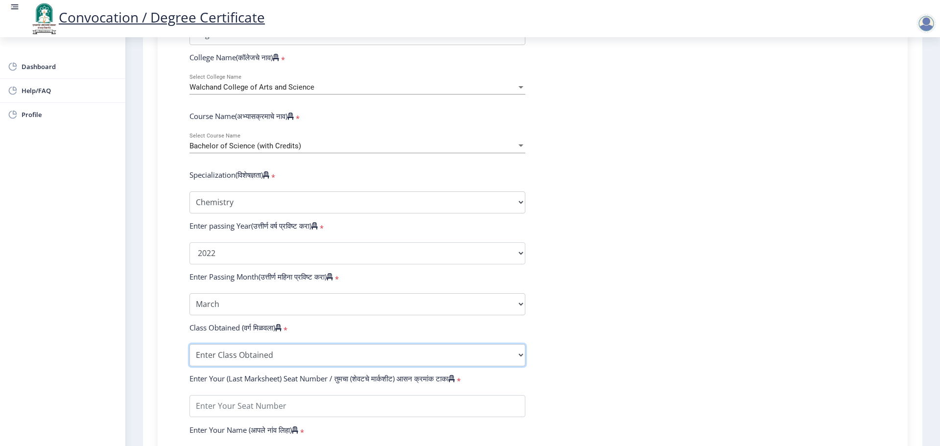
click at [249, 366] on select "Enter Class Obtained FIRST CLASS WITH DISTINCTION FIRST CLASS HIGHER SECOND CLA…" at bounding box center [357, 355] width 336 height 22
drag, startPoint x: 647, startPoint y: 153, endPoint x: 651, endPoint y: 161, distance: 9.0
click at [647, 153] on form "Enter Your PRN Number (तुमचा पीआरएन (कायम नोंदणी क्रमांक) एंटर करा) * Student T…" at bounding box center [532, 235] width 701 height 570
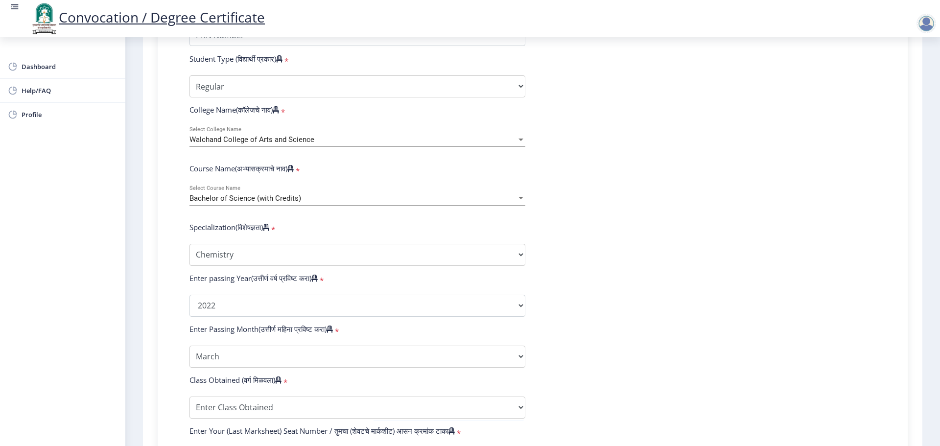
scroll to position [196, 0]
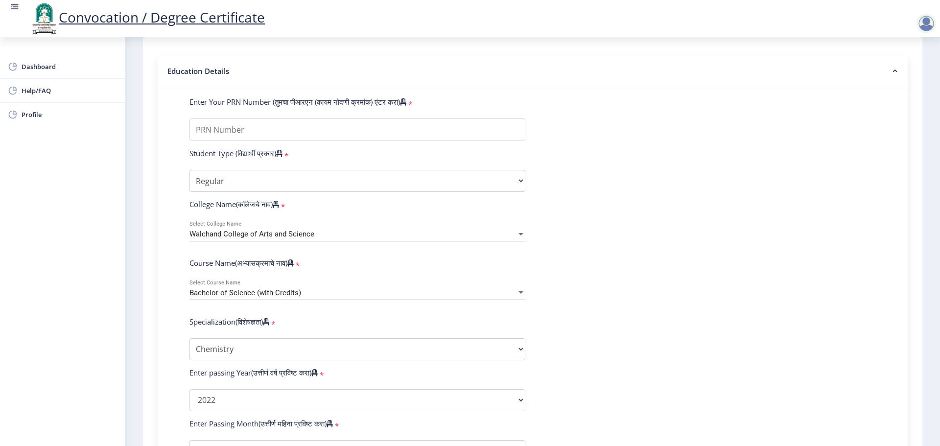
click at [253, 150] on form "Enter Your PRN Number (तुमचा पीआरएन (कायम नोंदणी क्रमांक) एंटर करा) * Student T…" at bounding box center [532, 382] width 701 height 570
click at [260, 138] on input "Enter Your PRN Number (तुमचा पीआरएन (कायम नोंदणी क्रमांक) एंटर करा)" at bounding box center [357, 129] width 336 height 22
type input "2019032500085933"
click at [781, 296] on form "Enter Your PRN Number (तुमचा पीआरएन (कायम नोंदणी क्रमांक) एंटर करा) * Student T…" at bounding box center [532, 382] width 701 height 570
click at [669, 238] on form "Enter Your PRN Number (तुमचा पीआरएन (कायम नोंदणी क्रमांक) एंटर करा) * Student T…" at bounding box center [532, 382] width 701 height 570
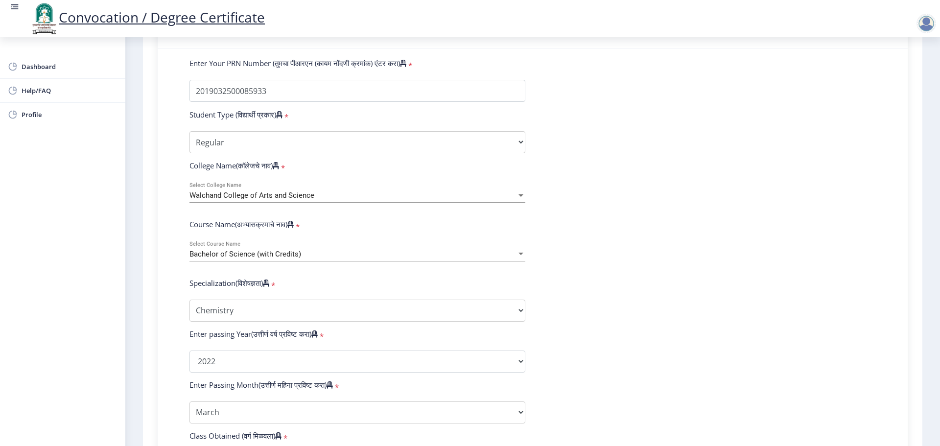
scroll to position [294, 0]
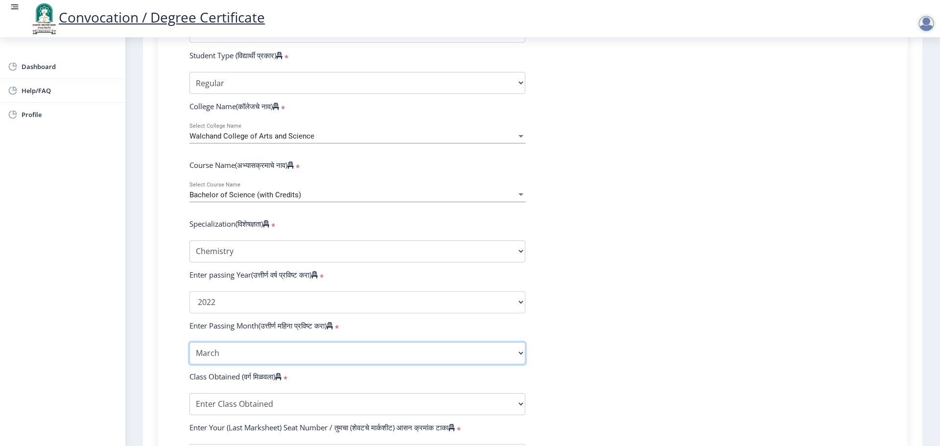
click at [249, 364] on select "Enter Passing Month March April May October November December" at bounding box center [357, 353] width 336 height 22
select select "October"
click at [189, 351] on select "Enter Passing Month March April May October November December" at bounding box center [357, 353] width 336 height 22
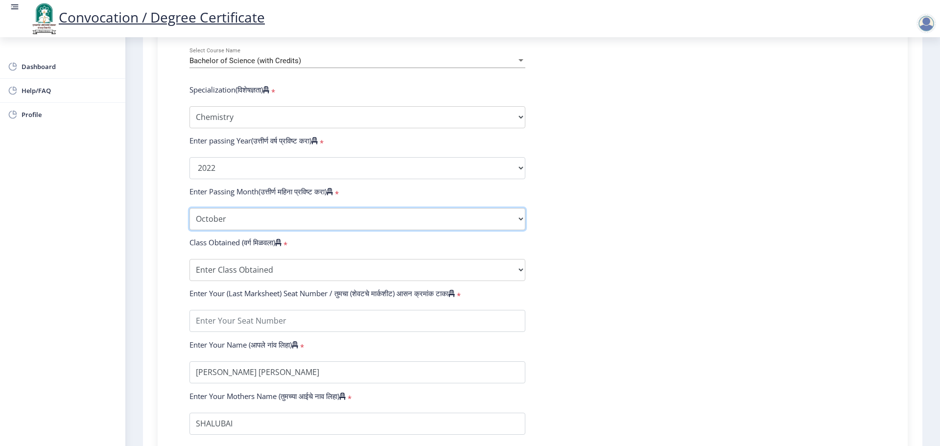
scroll to position [441, 0]
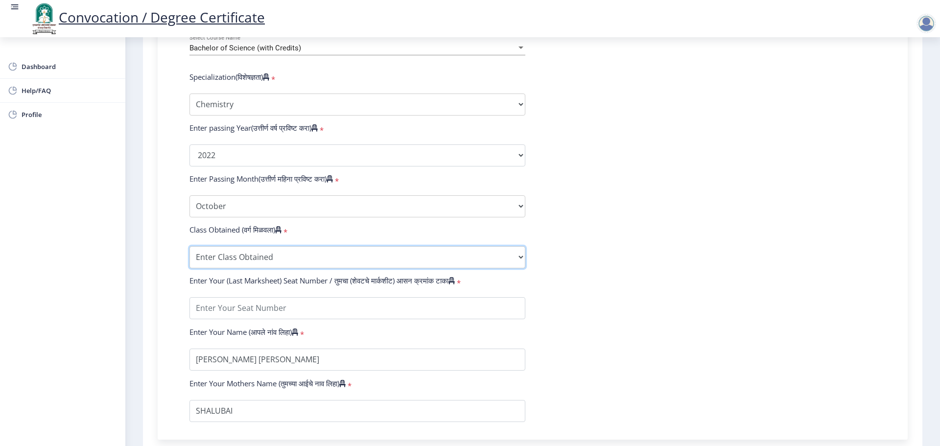
click at [258, 264] on select "Enter Class Obtained FIRST CLASS WITH DISTINCTION FIRST CLASS HIGHER SECOND CLA…" at bounding box center [357, 257] width 336 height 22
select select "Grade A+"
click at [189, 256] on select "Enter Class Obtained FIRST CLASS WITH DISTINCTION FIRST CLASS HIGHER SECOND CLA…" at bounding box center [357, 257] width 336 height 22
click at [281, 319] on input "textarea" at bounding box center [357, 308] width 336 height 22
type input "908593"
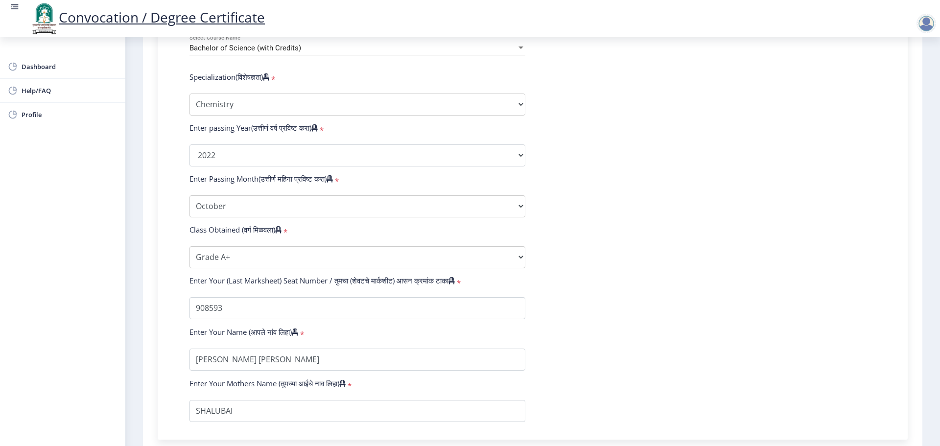
drag, startPoint x: 654, startPoint y: 217, endPoint x: 640, endPoint y: 235, distance: 23.0
click at [654, 217] on form "Enter Your PRN Number (तुमचा पीआरएन (कायम नोंदणी क्रमांक) एंटर करा) * Student T…" at bounding box center [532, 137] width 701 height 570
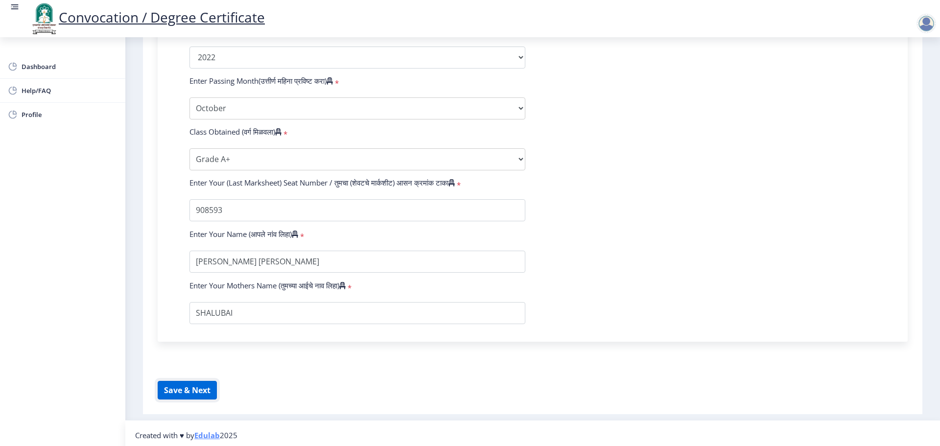
click at [199, 397] on button "Save & Next" at bounding box center [187, 390] width 59 height 19
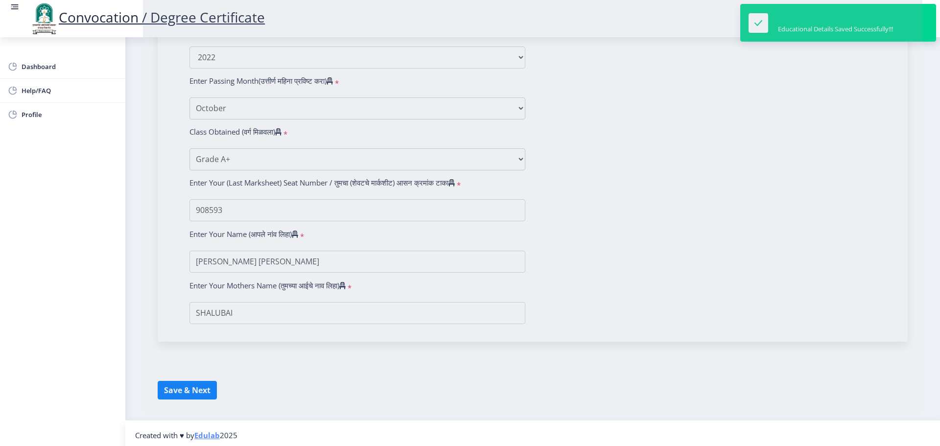
select select
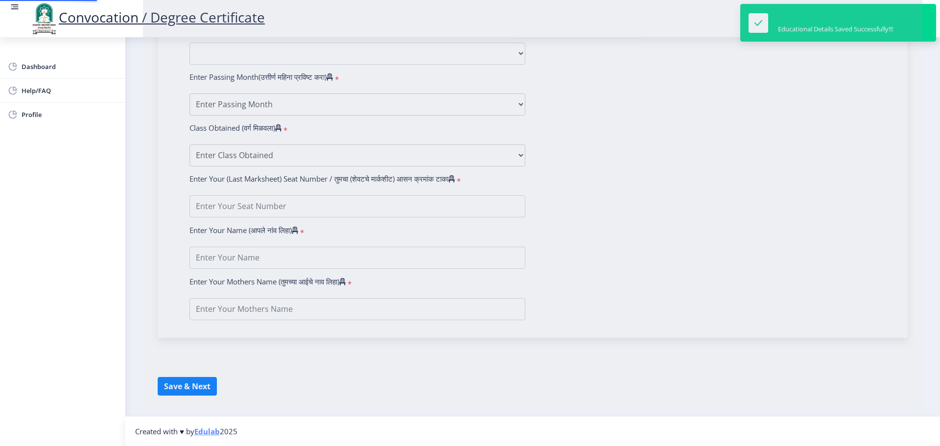
type input "[PERSON_NAME] [PERSON_NAME]"
type input "SHALUBAI"
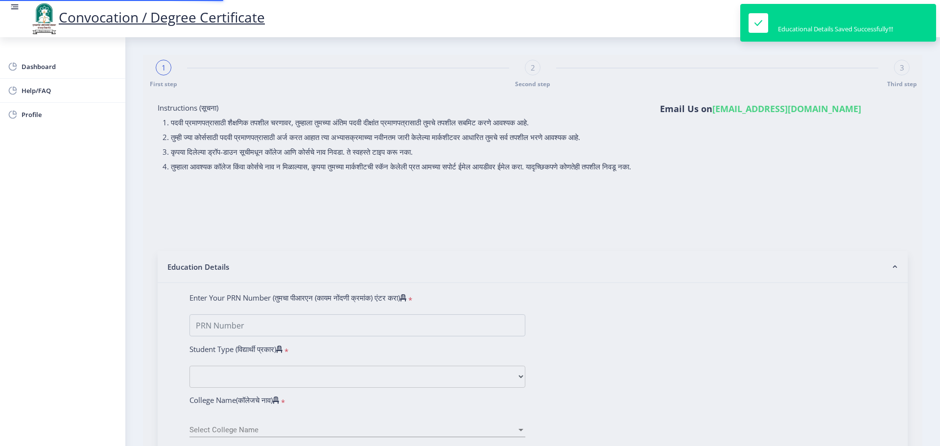
type input "2019032500085933"
select select "Regular"
select select "2022"
select select "October"
select select "Grade A+"
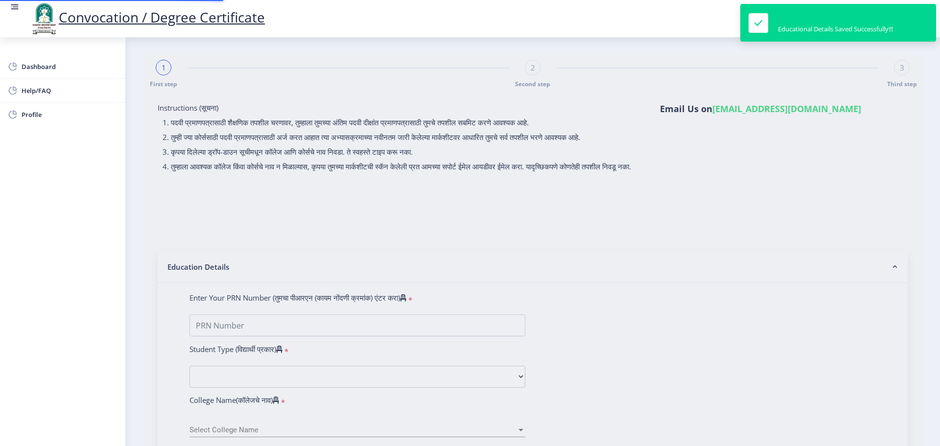
type input "908593"
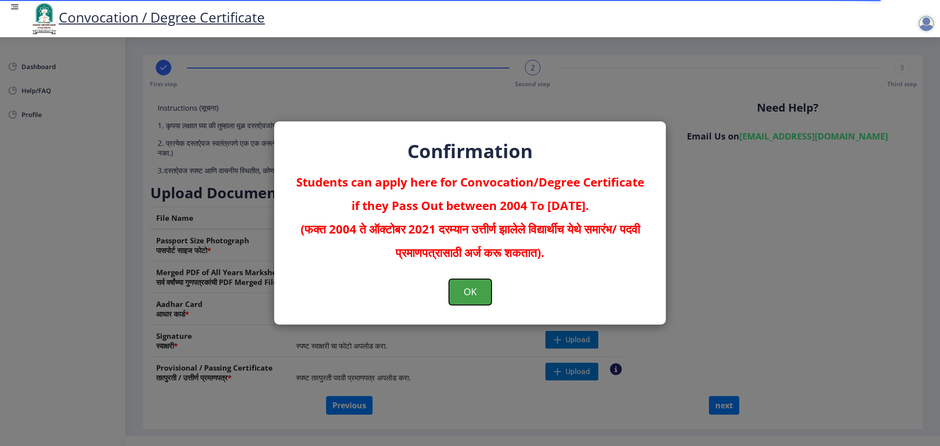
click at [476, 293] on button "OK" at bounding box center [470, 291] width 43 height 25
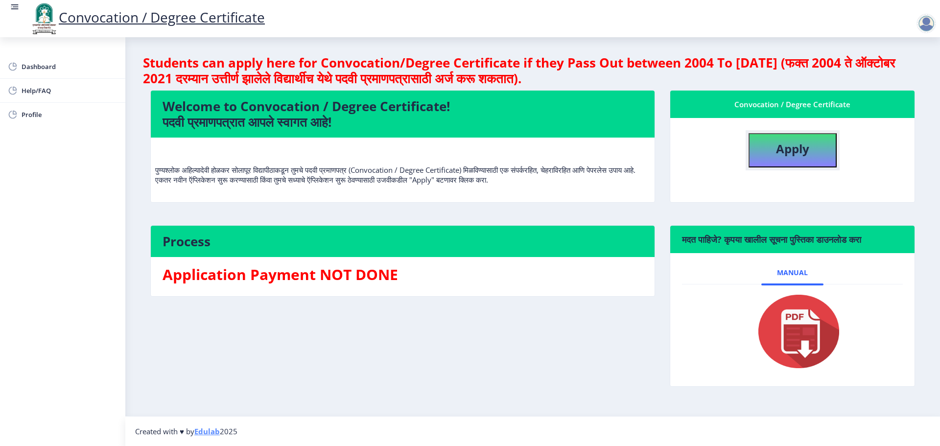
click at [794, 151] on b "Apply" at bounding box center [792, 148] width 33 height 16
select select
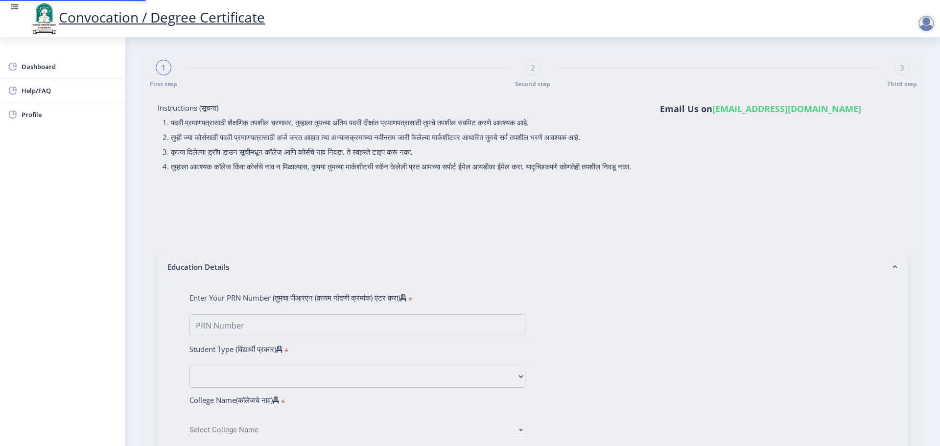
type input "2019032500085933"
select select "Regular"
select select "2022"
select select "October"
select select "Grade A+"
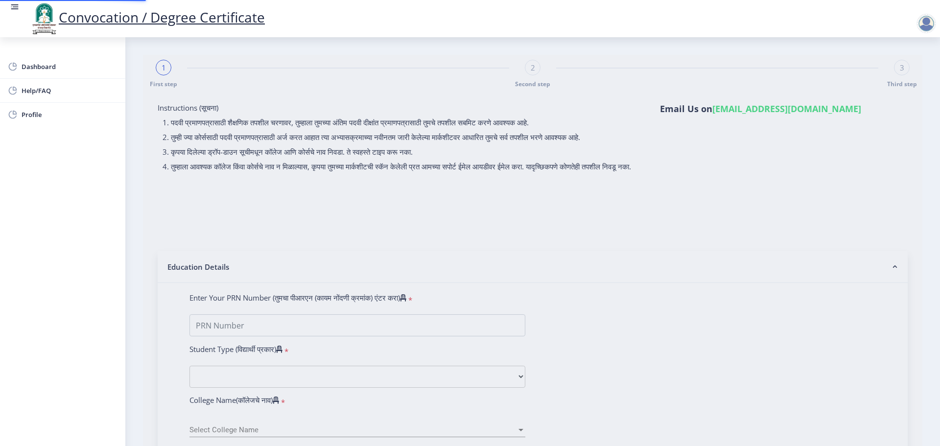
type input "908593"
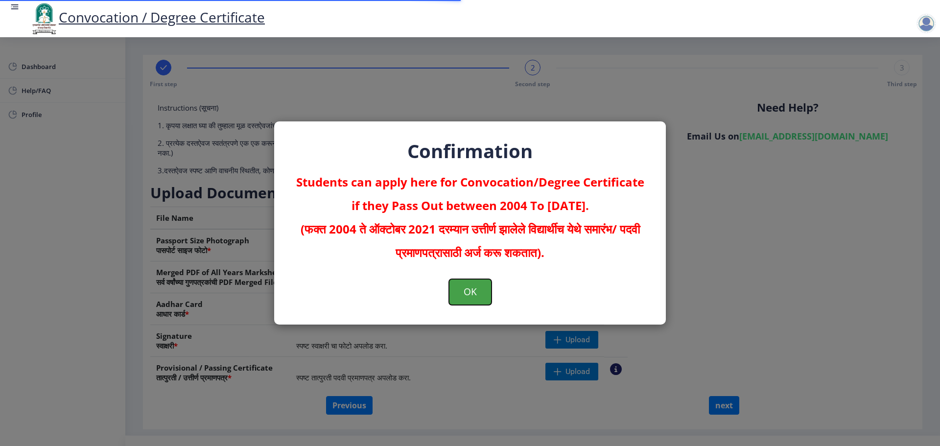
click at [471, 294] on button "OK" at bounding box center [470, 291] width 43 height 25
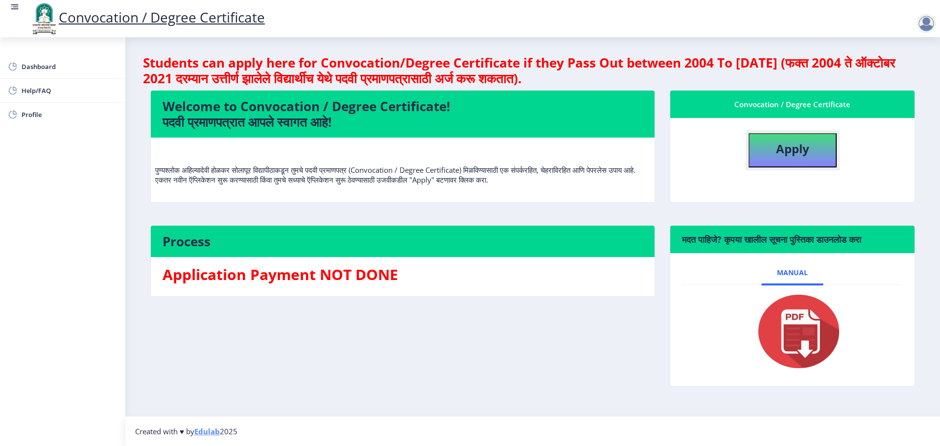
click at [789, 154] on b "Apply" at bounding box center [792, 148] width 33 height 16
select select
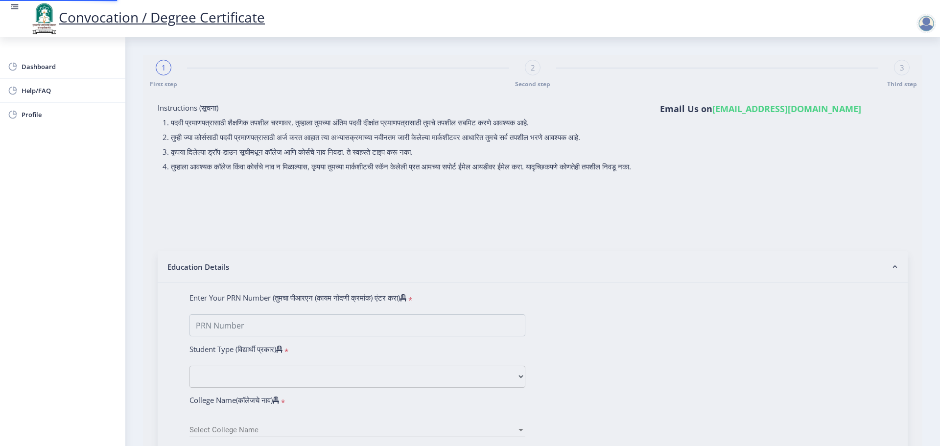
type input "2019032500085933"
select select "Regular"
select select "2022"
select select "October"
select select "Grade A+"
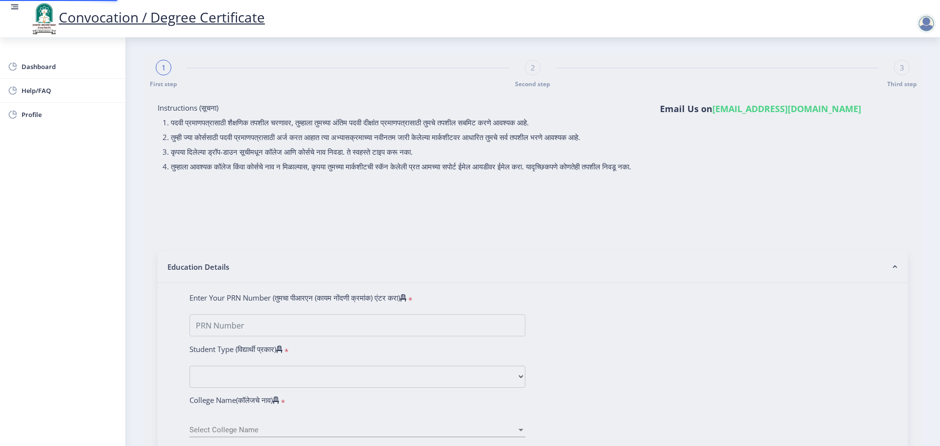
type input "908593"
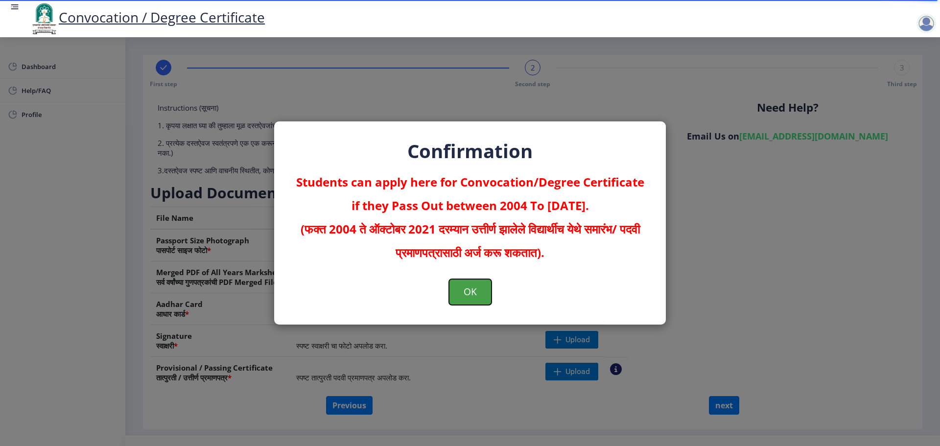
click at [465, 295] on button "OK" at bounding box center [470, 291] width 43 height 25
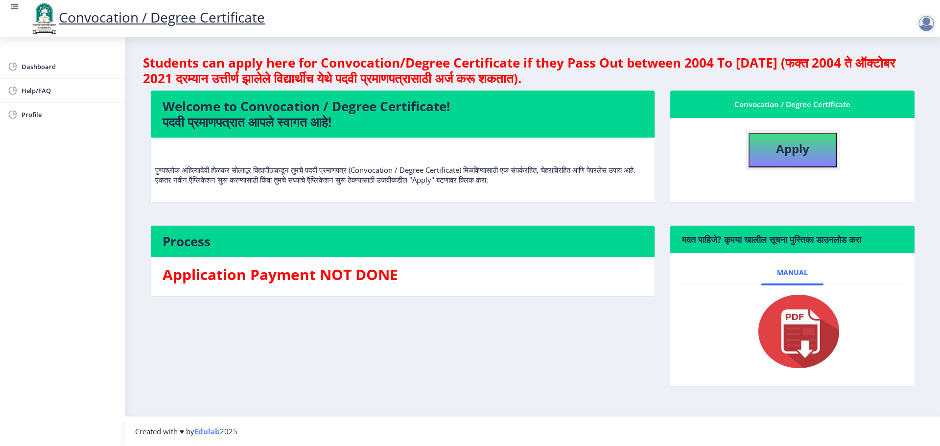
click at [807, 162] on button "Apply" at bounding box center [792, 150] width 88 height 34
select select
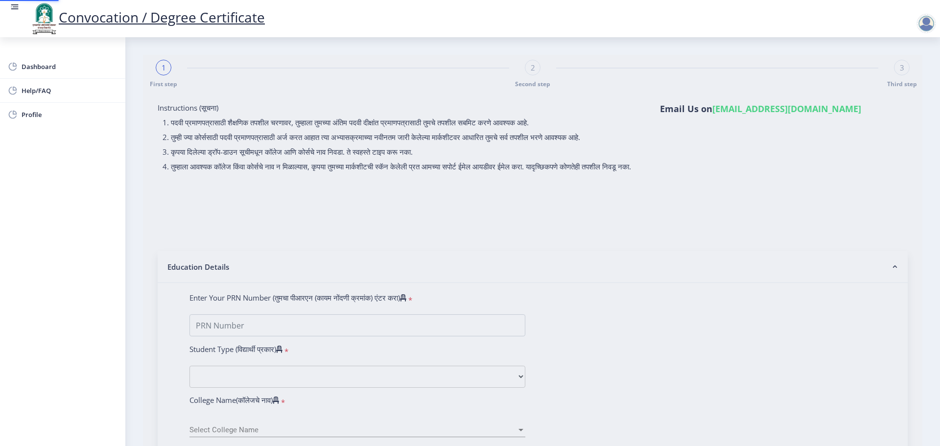
type input "[PERSON_NAME] [PERSON_NAME]"
type input "SHALUBAI"
type input "2019032500085933"
select select "Regular"
select select "2022"
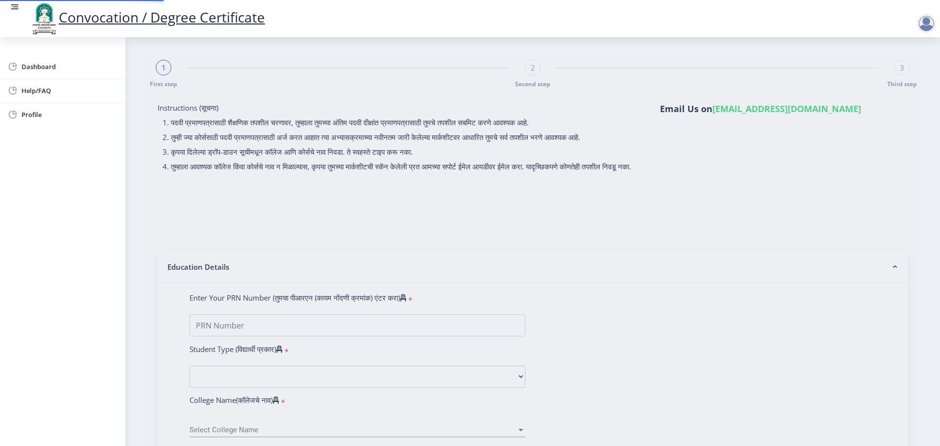
select select "October"
select select "Grade A+"
type input "908593"
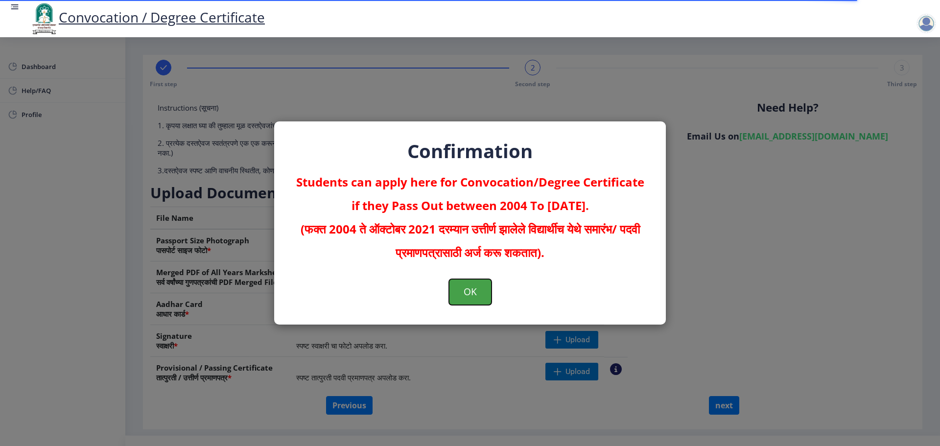
click at [469, 291] on button "OK" at bounding box center [470, 291] width 43 height 25
